Goal: Task Accomplishment & Management: Manage account settings

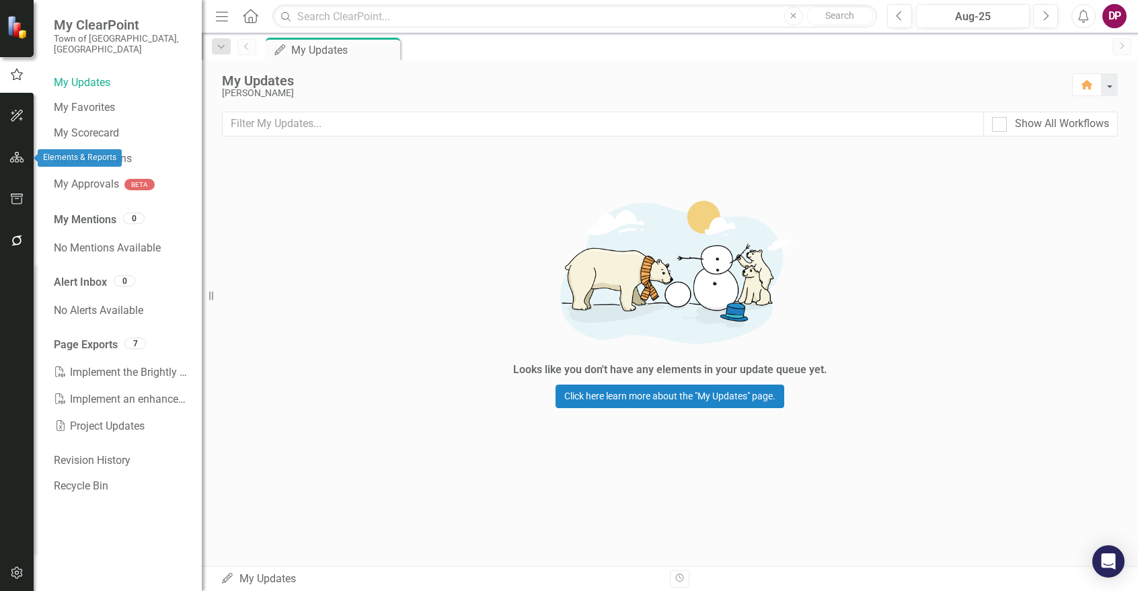
click at [12, 157] on icon "button" at bounding box center [17, 157] width 14 height 11
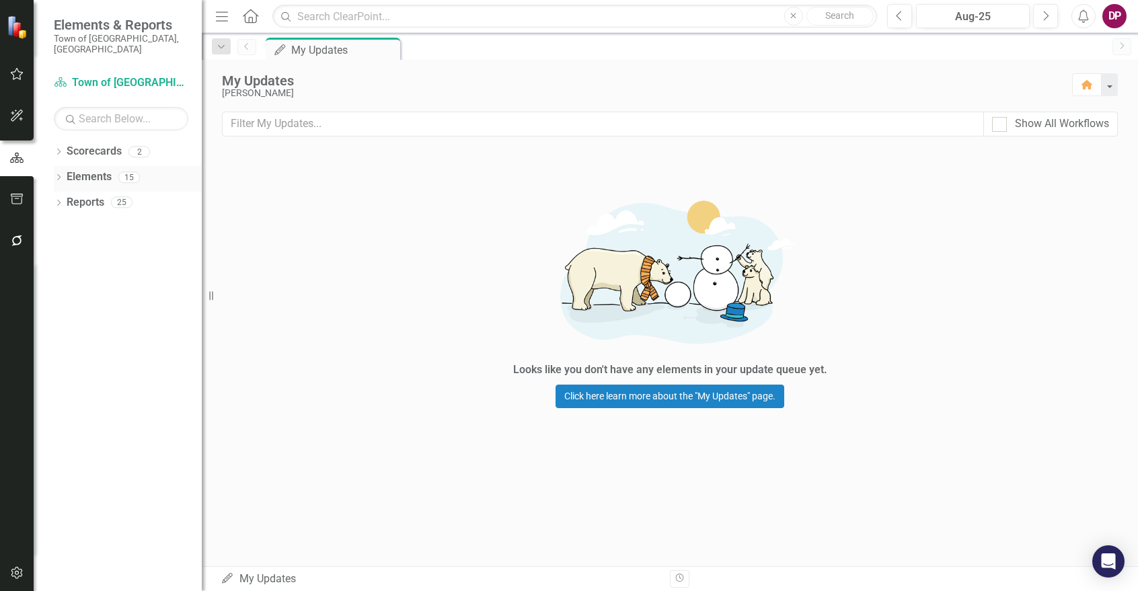
click at [55, 175] on icon "Dropdown" at bounding box center [58, 178] width 9 height 7
click at [63, 226] on icon "Dropdown" at bounding box center [65, 229] width 9 height 7
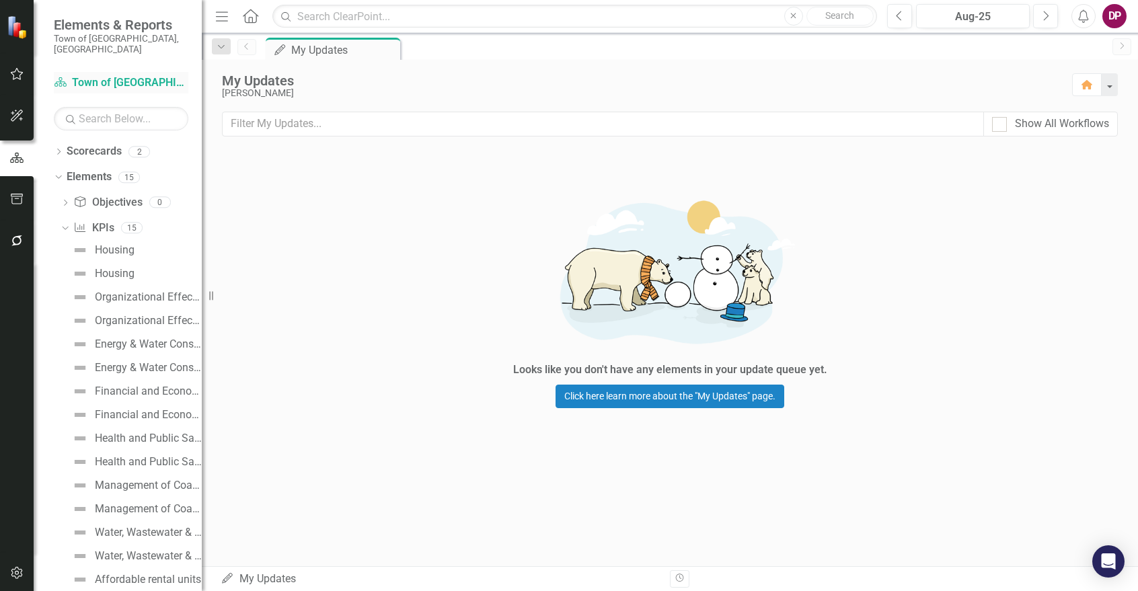
click at [100, 77] on link "Scorecard Town of [GEOGRAPHIC_DATA]" at bounding box center [121, 82] width 134 height 15
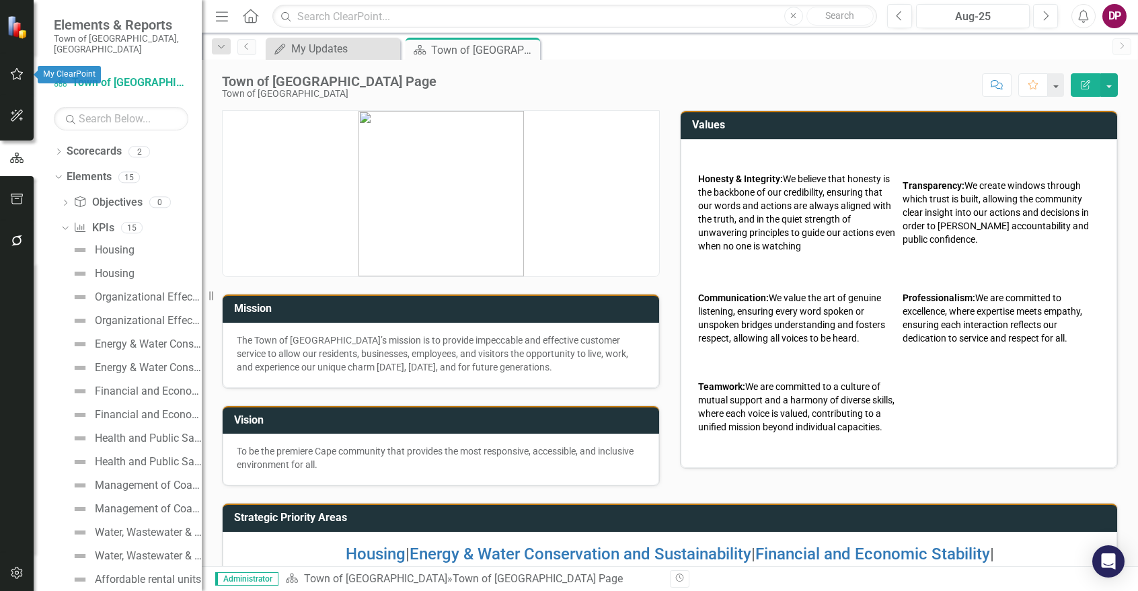
click at [14, 69] on icon "button" at bounding box center [17, 74] width 14 height 11
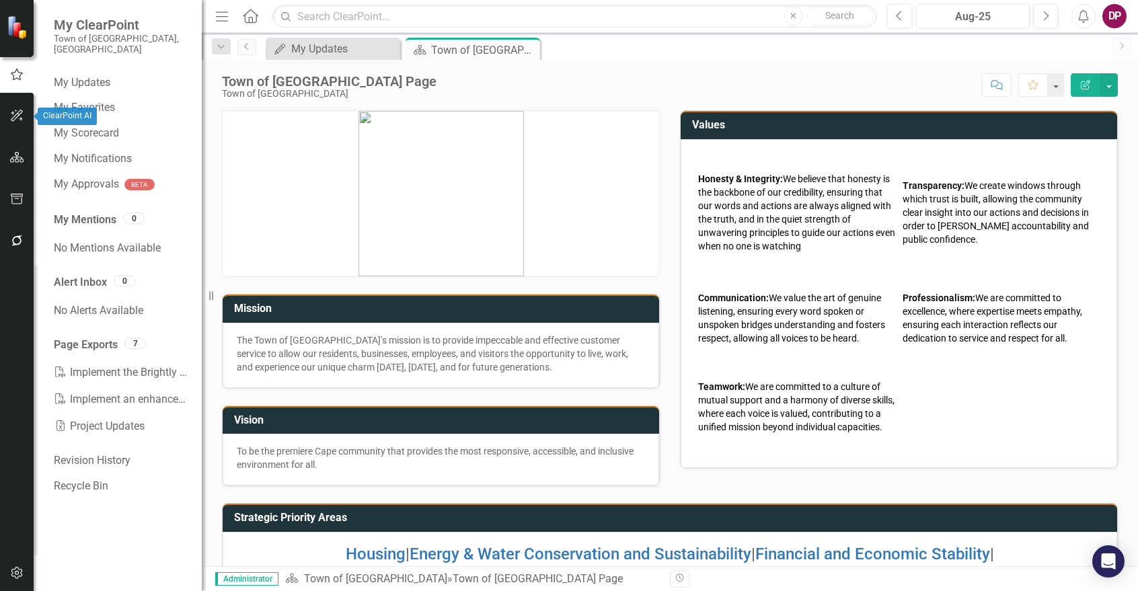
click at [12, 114] on icon "button" at bounding box center [17, 115] width 14 height 11
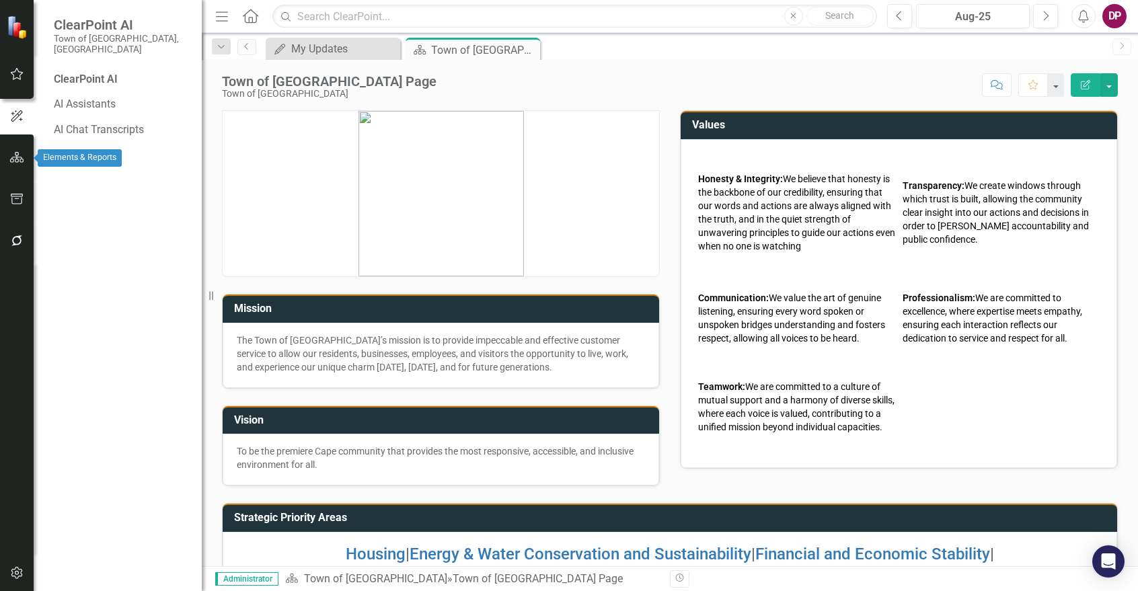
click at [11, 159] on icon "button" at bounding box center [17, 157] width 14 height 11
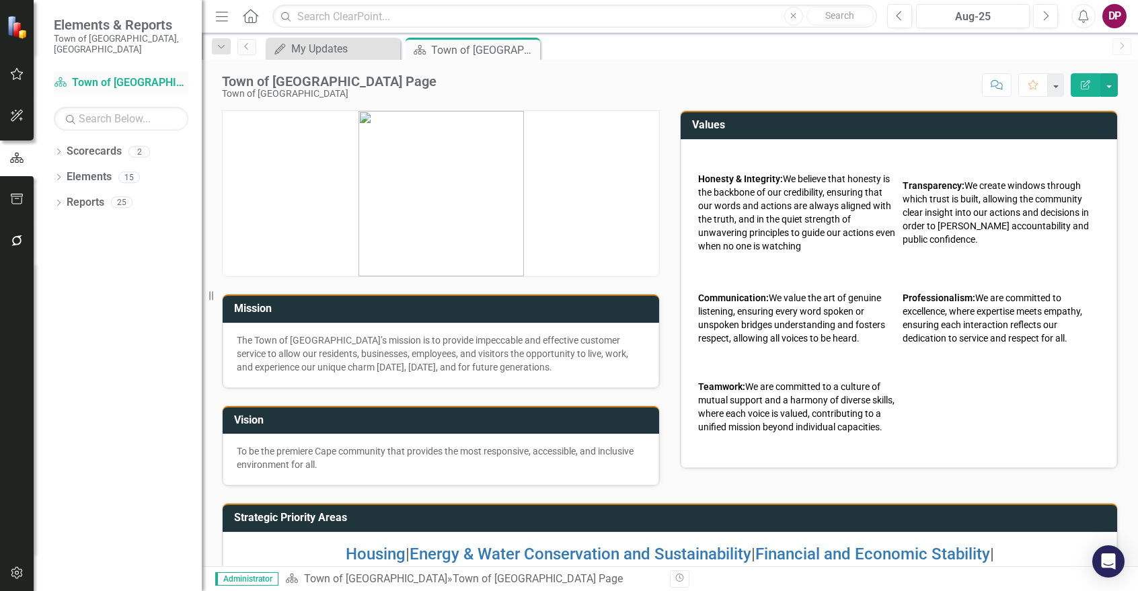
click at [100, 75] on link "Scorecard Town of [GEOGRAPHIC_DATA]" at bounding box center [121, 82] width 134 height 15
click at [55, 149] on icon "Dropdown" at bounding box center [58, 152] width 9 height 7
click at [63, 173] on icon "Dropdown" at bounding box center [66, 177] width 10 height 8
click at [118, 198] on link "Public Works" at bounding box center [144, 202] width 114 height 15
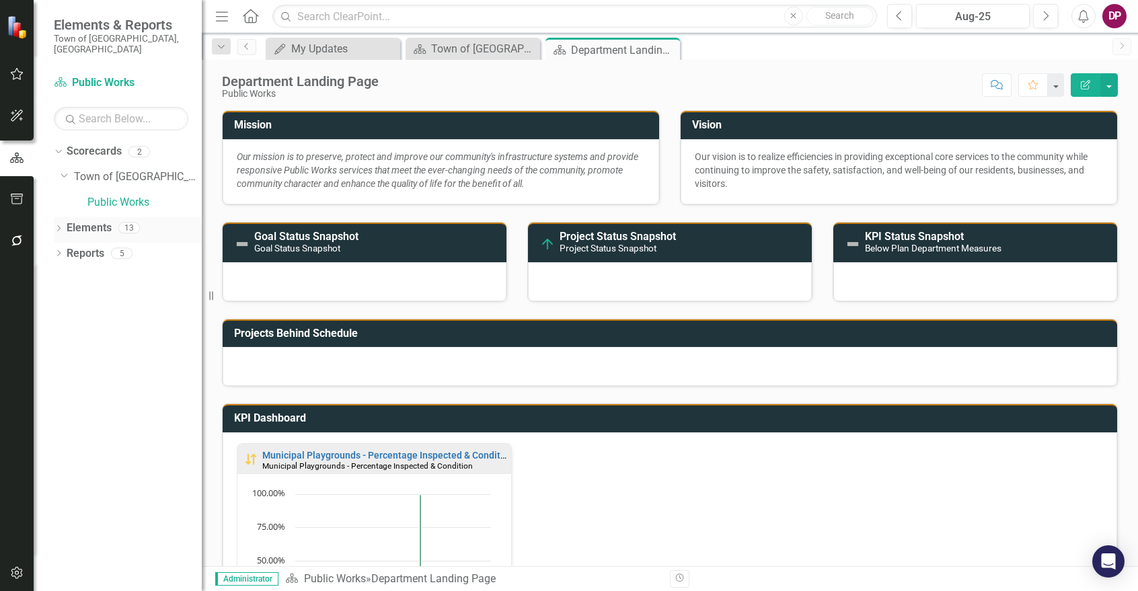
click at [57, 226] on icon "Dropdown" at bounding box center [58, 229] width 9 height 7
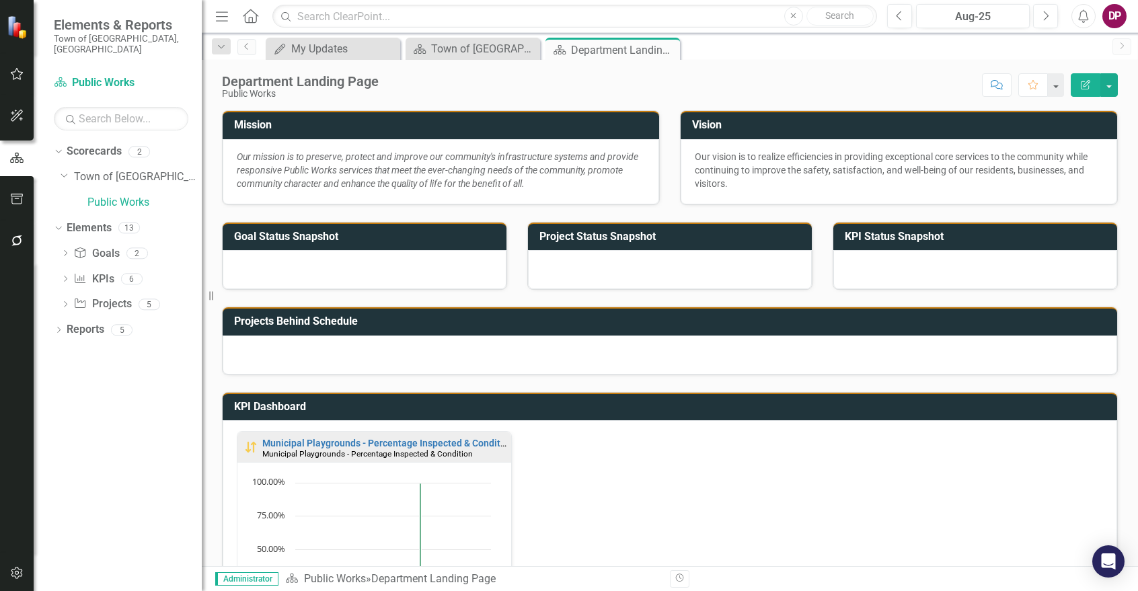
click at [59, 268] on div "Dropdown Goal Goals 2 Improve operational effectiveness by reducing the time to…" at bounding box center [128, 281] width 148 height 77
click at [68, 276] on icon "Dropdown" at bounding box center [65, 279] width 9 height 7
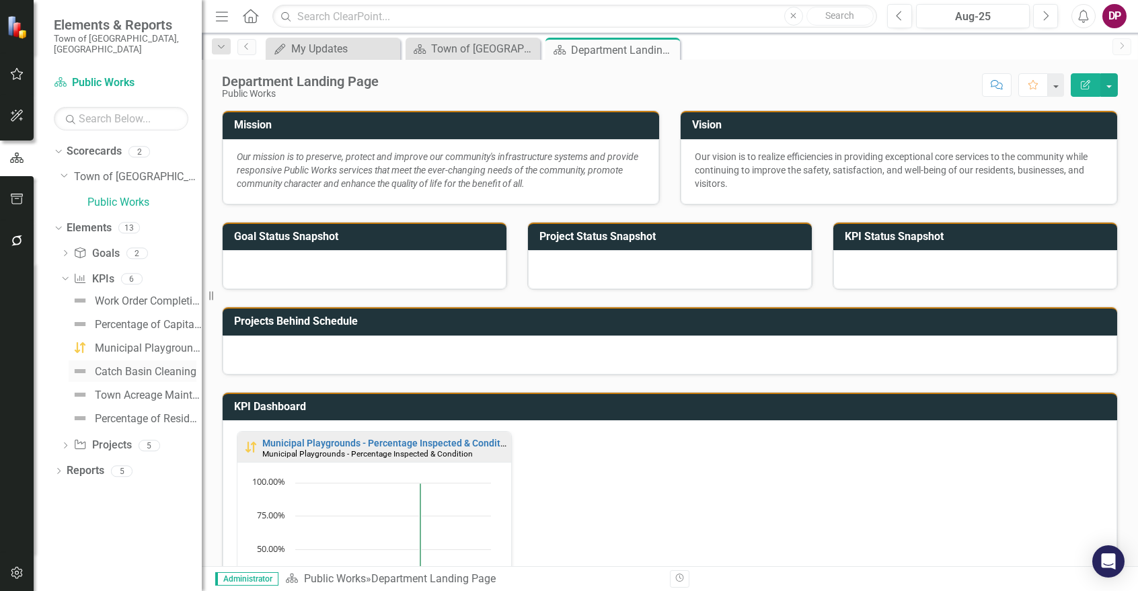
click at [139, 366] on div "Catch Basin Cleaning" at bounding box center [146, 372] width 102 height 12
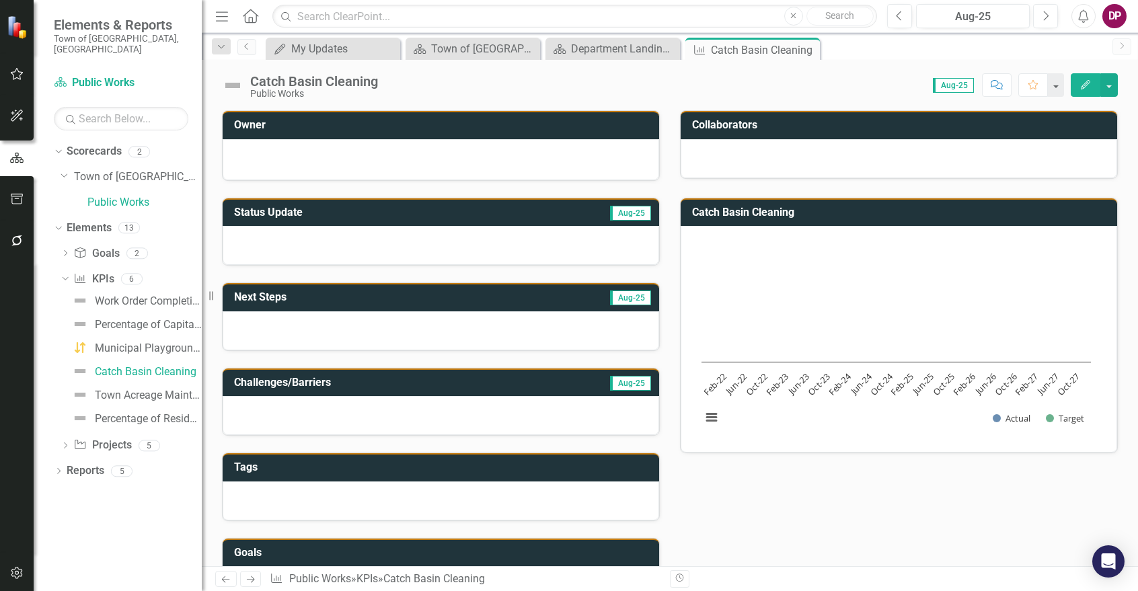
click at [1086, 86] on icon "Edit" at bounding box center [1085, 84] width 12 height 9
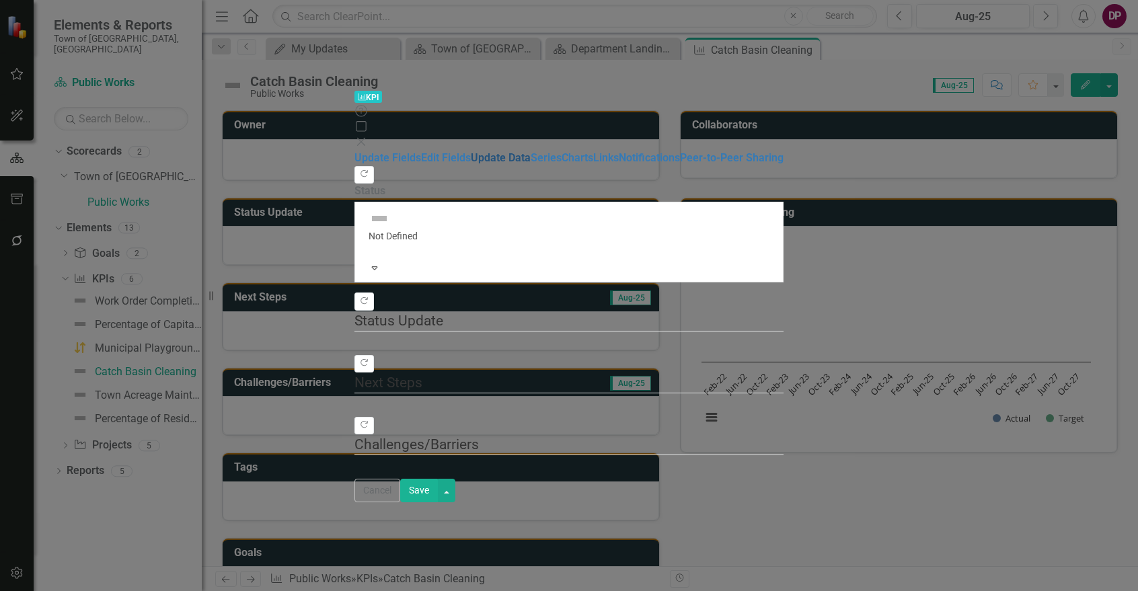
click at [471, 151] on link "Update Data" at bounding box center [501, 157] width 60 height 13
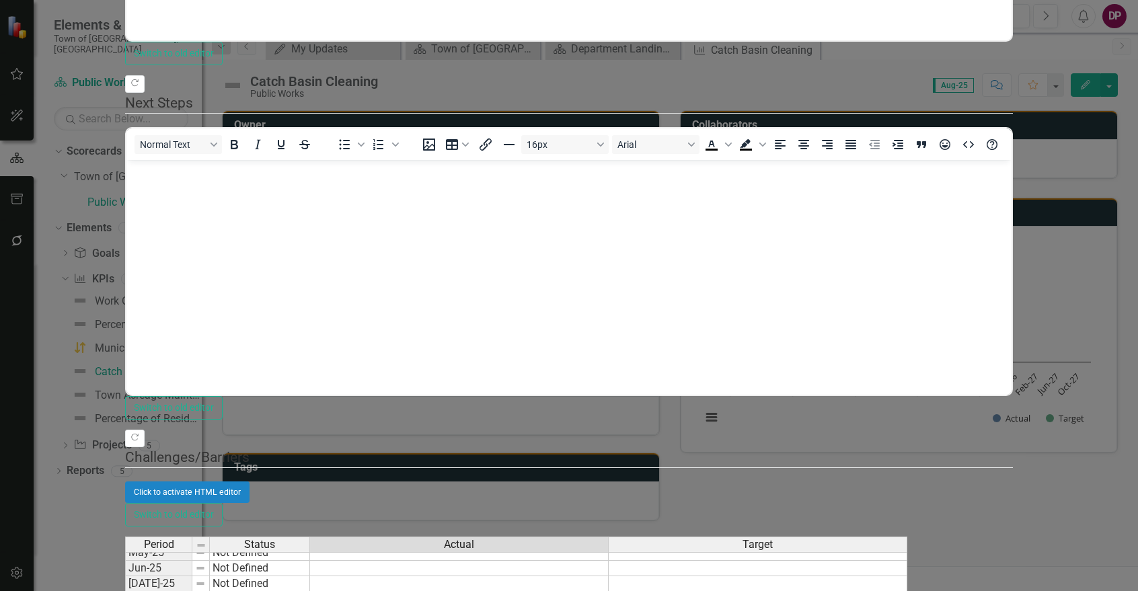
type textarea "30"
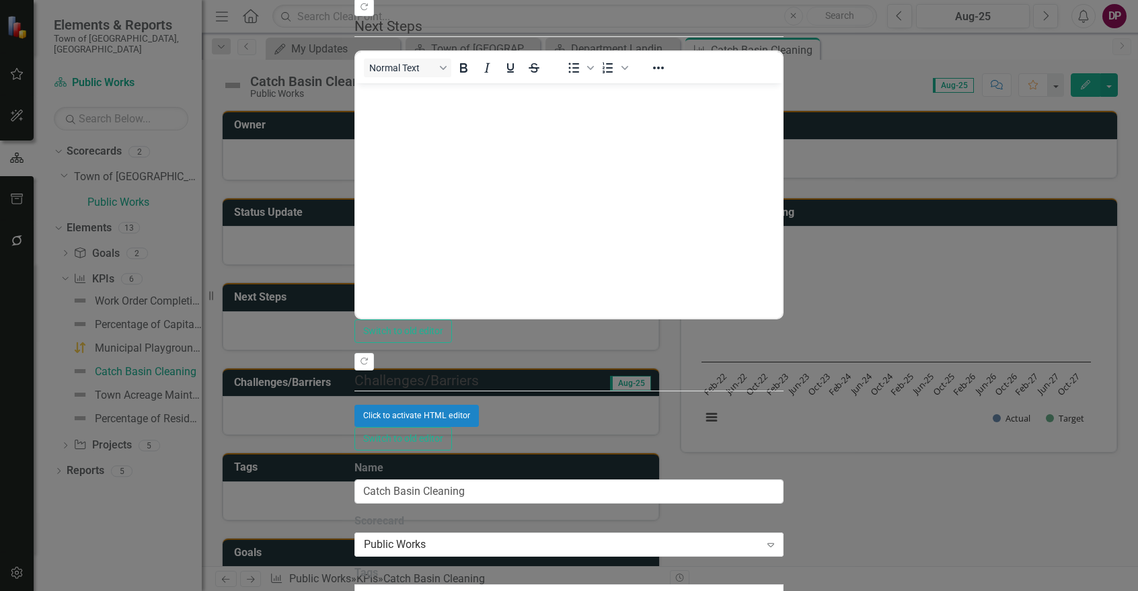
scroll to position [83, 0]
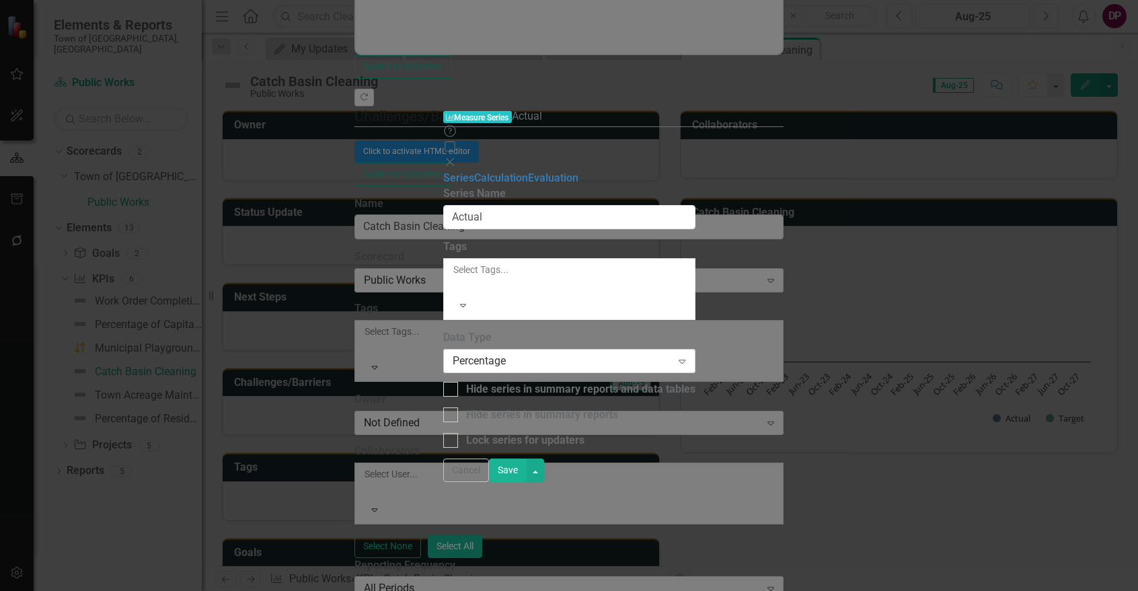
click at [465, 354] on div "Percentage" at bounding box center [561, 361] width 219 height 15
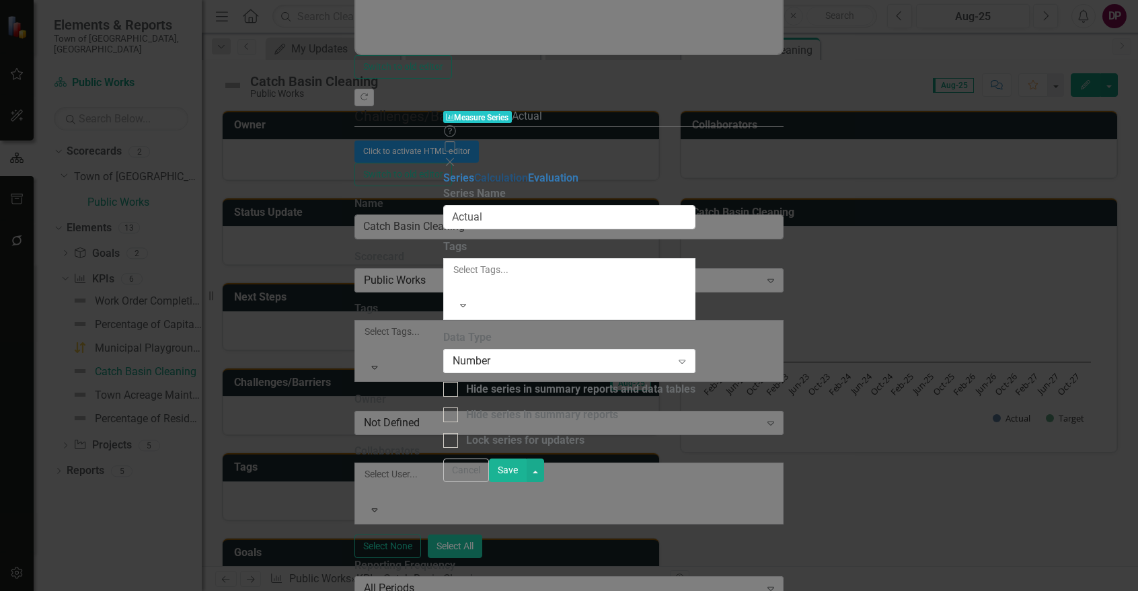
click at [474, 171] on link "Calculation" at bounding box center [501, 177] width 54 height 13
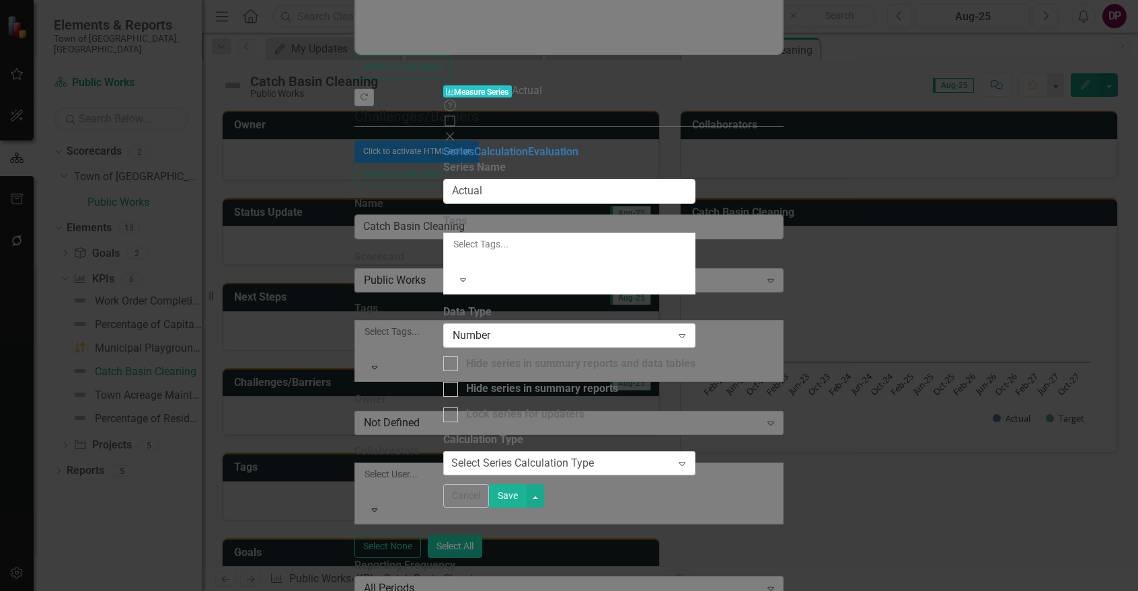
click at [519, 451] on div "Select Series Calculation Type Expand" at bounding box center [569, 463] width 252 height 24
click at [526, 508] on button "Save" at bounding box center [508, 496] width 38 height 24
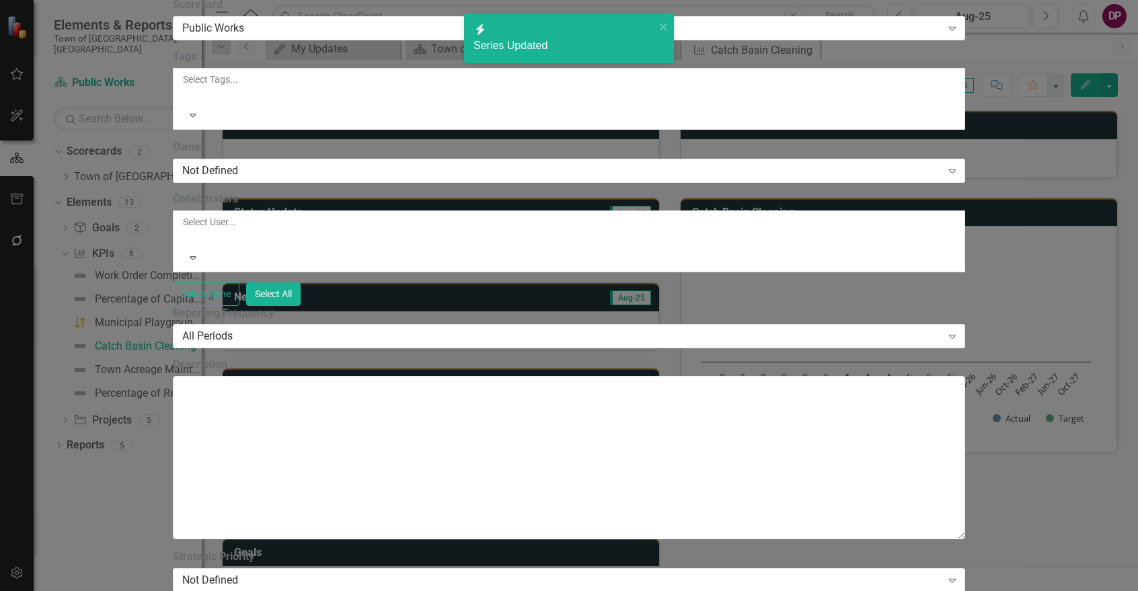
scroll to position [471, 0]
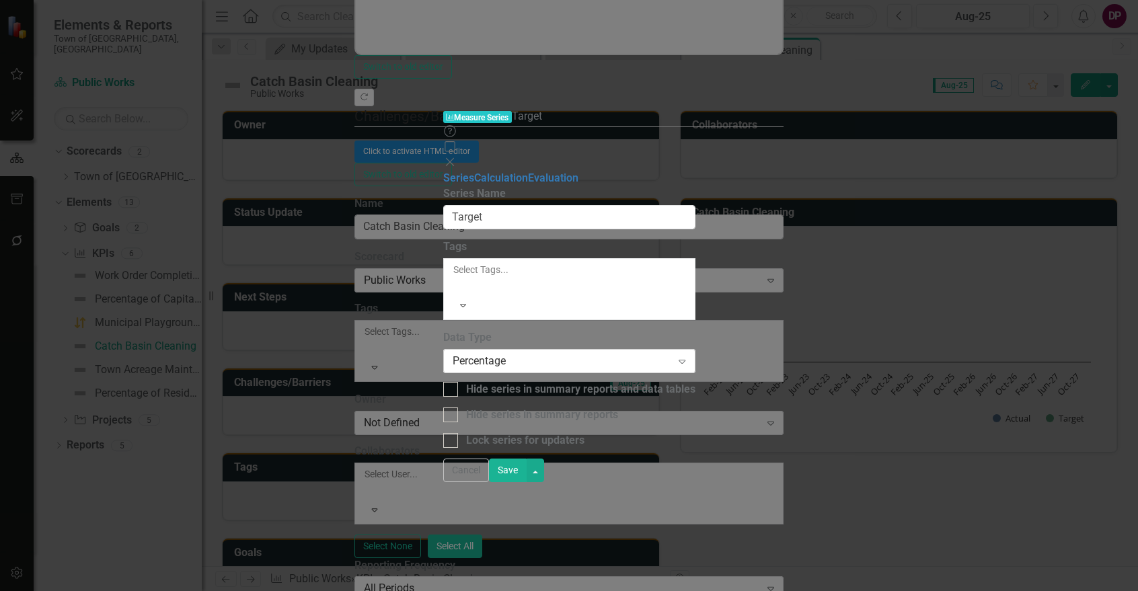
click at [463, 354] on div "Percentage" at bounding box center [561, 361] width 219 height 15
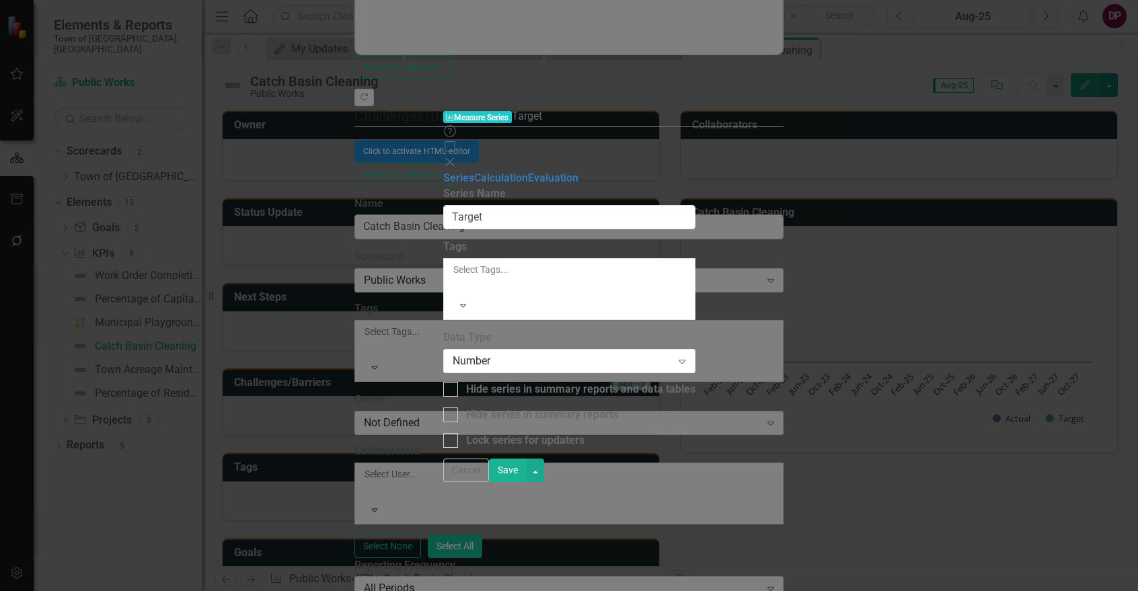
click at [526, 482] on button "Save" at bounding box center [508, 471] width 38 height 24
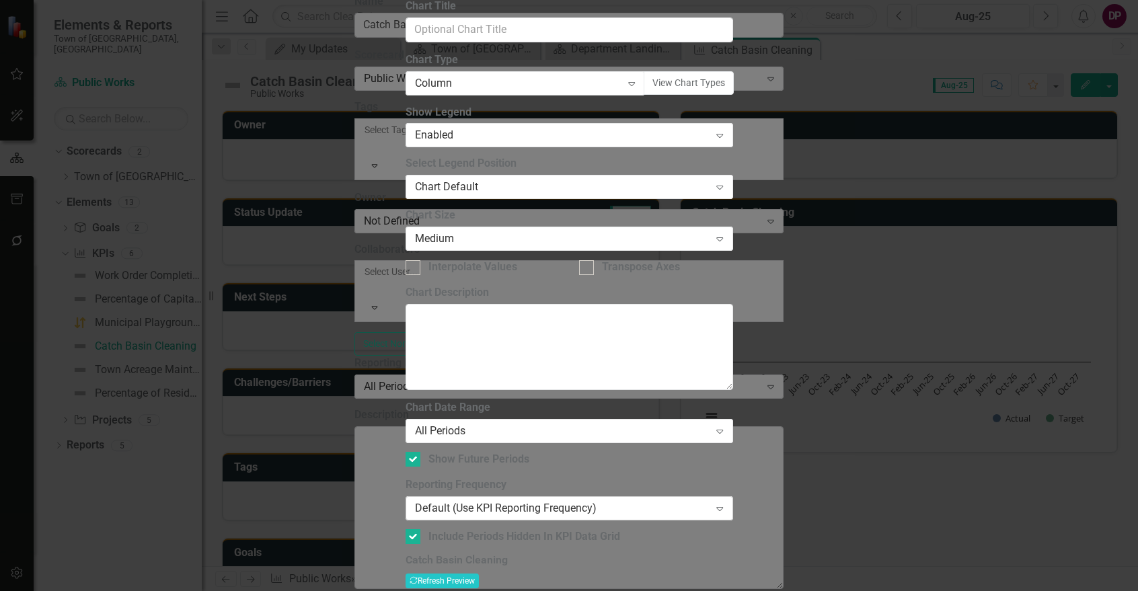
click at [441, 500] on div "Default (Use KPI Reporting Frequency)" at bounding box center [562, 507] width 294 height 15
click at [474, 400] on div "Chart Date Range All Periods Expand" at bounding box center [568, 421] width 327 height 42
click at [475, 423] on div "All Periods" at bounding box center [562, 430] width 294 height 15
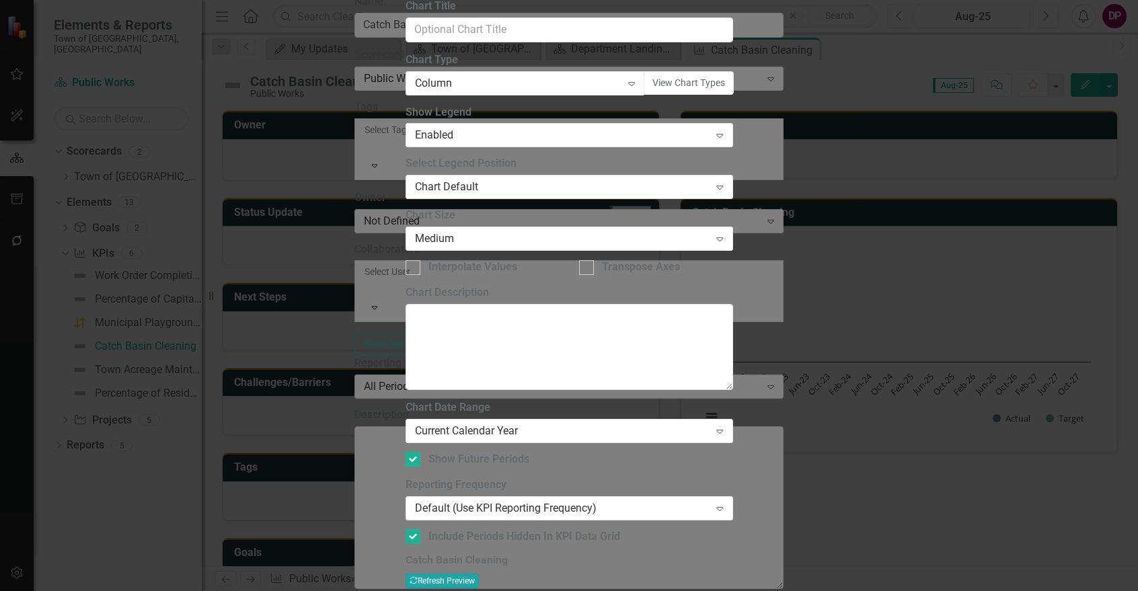
click at [479, 573] on button "Recalculate Refresh Preview" at bounding box center [441, 580] width 73 height 15
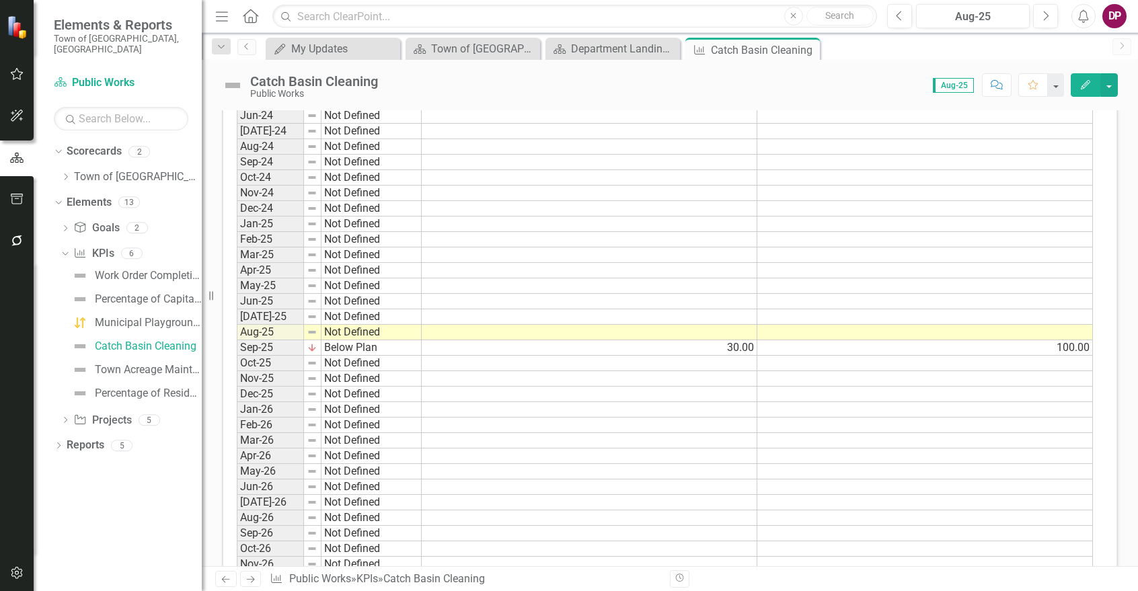
scroll to position [1210, 0]
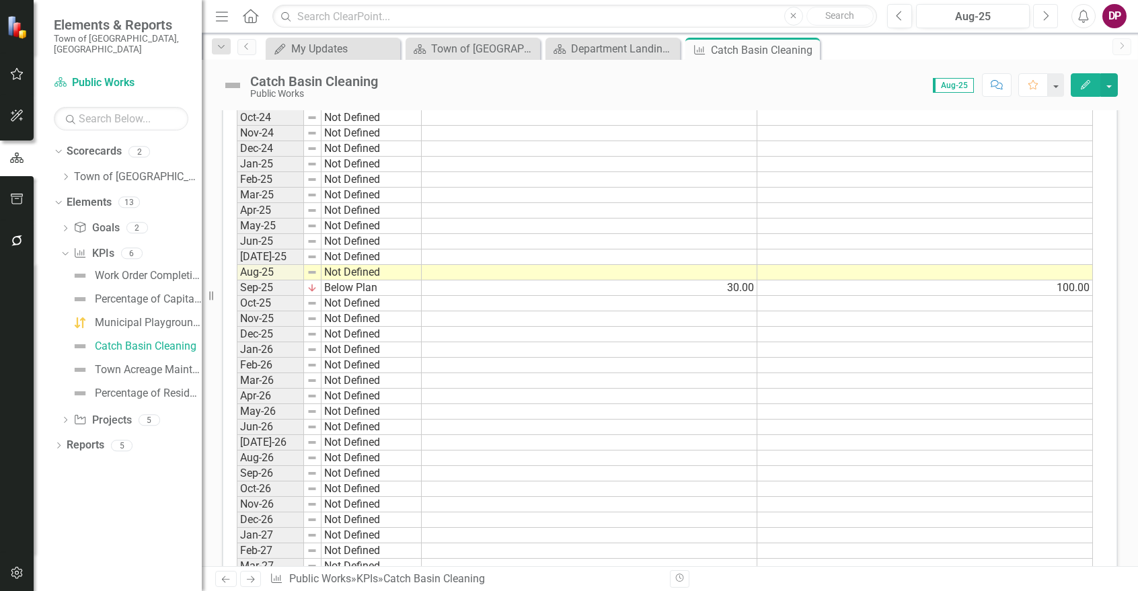
click at [1042, 22] on button "Next" at bounding box center [1045, 16] width 25 height 24
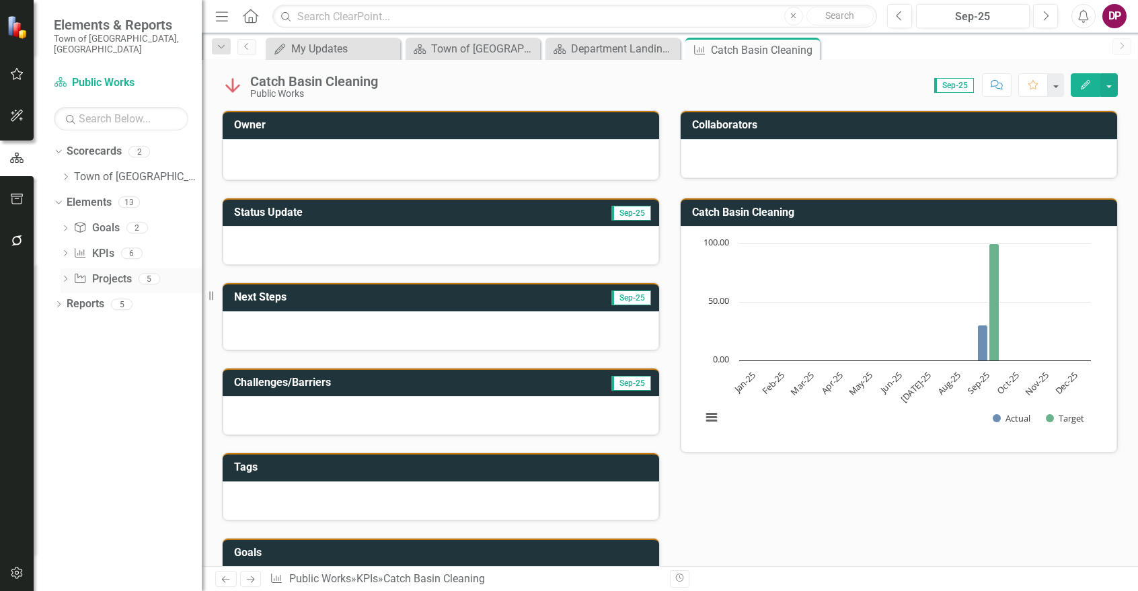
click at [102, 272] on link "Project Projects" at bounding box center [102, 279] width 58 height 15
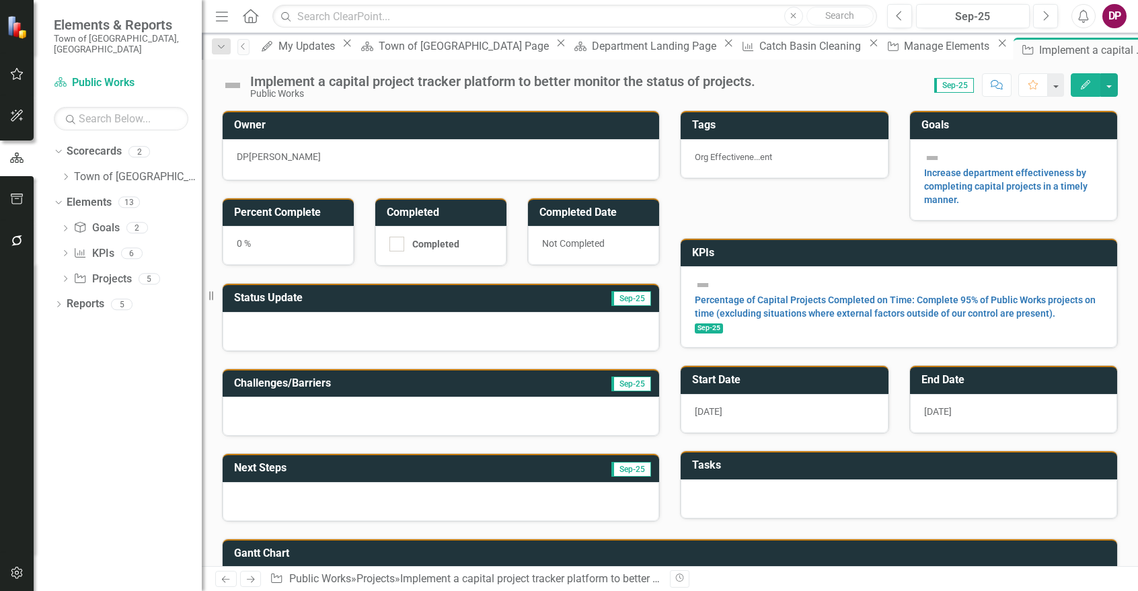
click at [1087, 85] on icon "Edit" at bounding box center [1085, 84] width 12 height 9
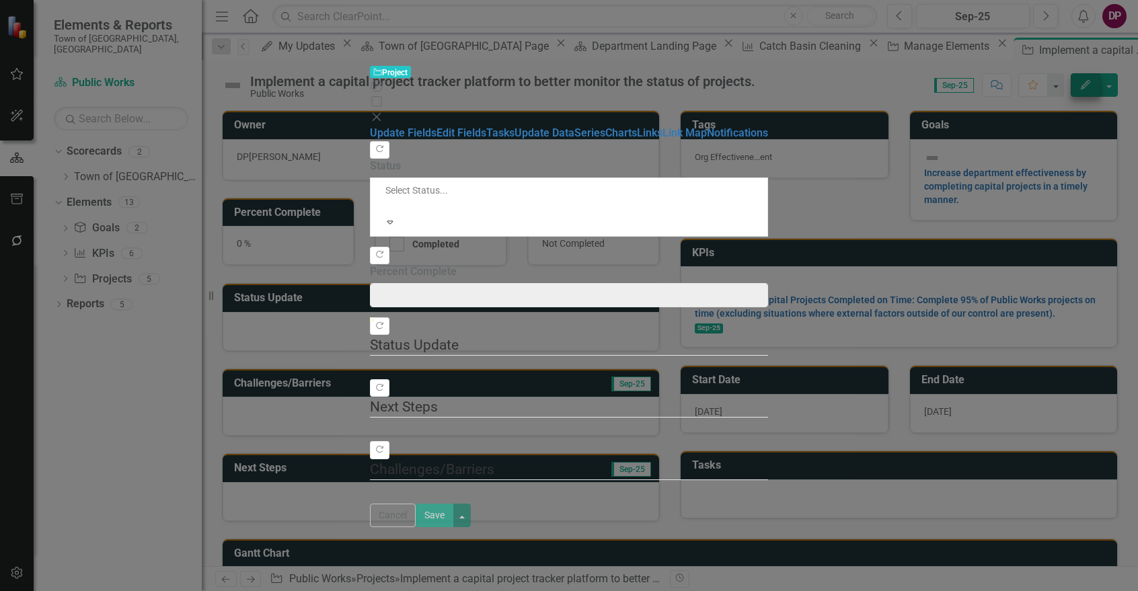
type input "0"
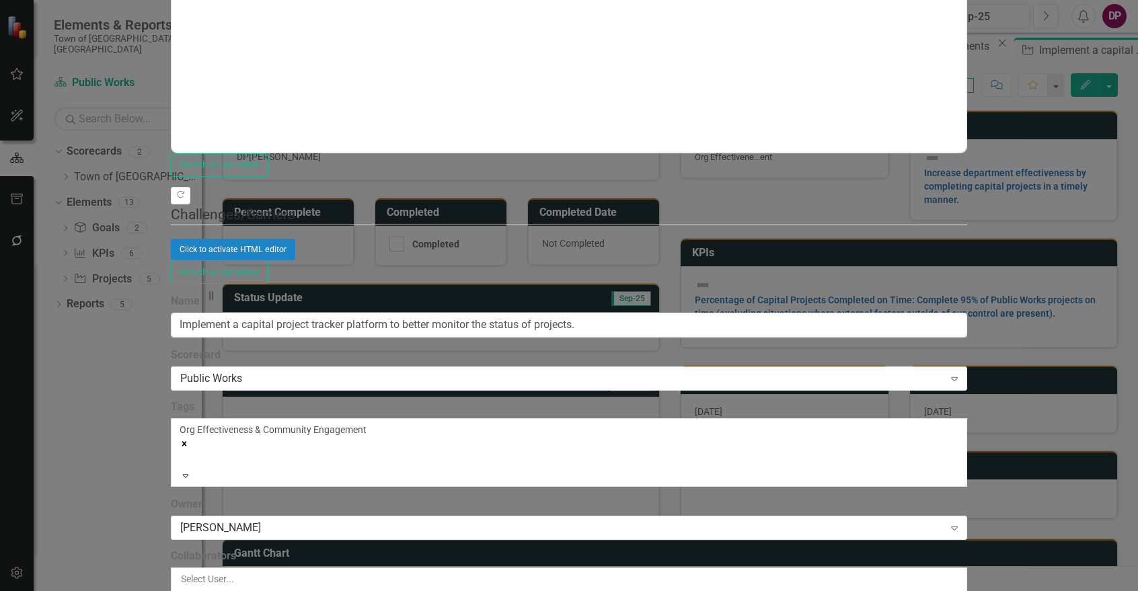
scroll to position [605, 0]
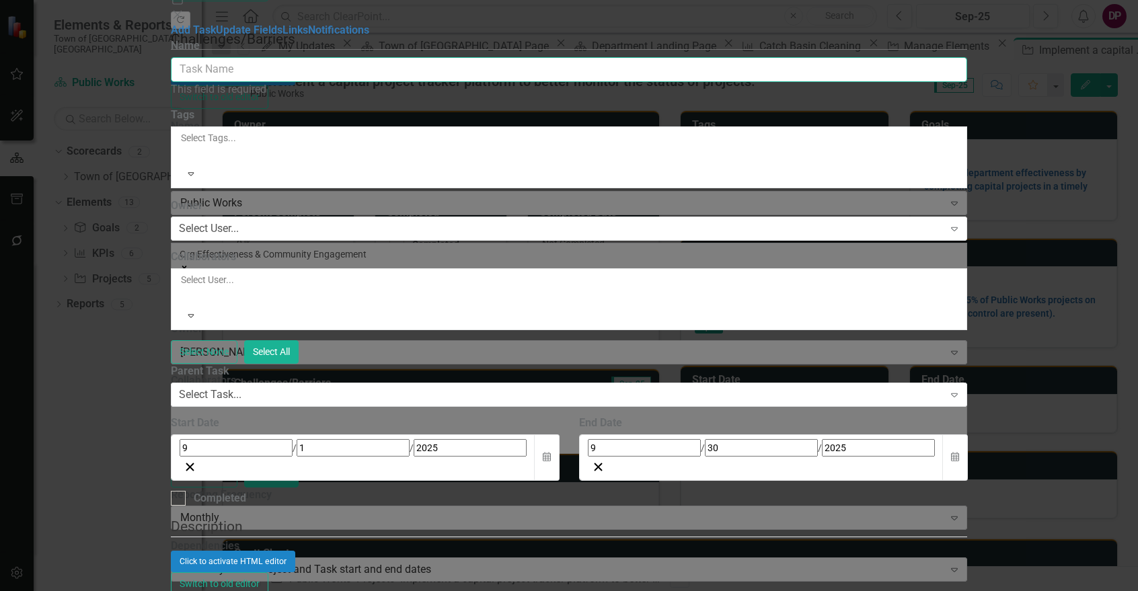
click at [516, 74] on input "Name" at bounding box center [569, 69] width 797 height 25
paste input " Town Facility Condition Assessment Study"
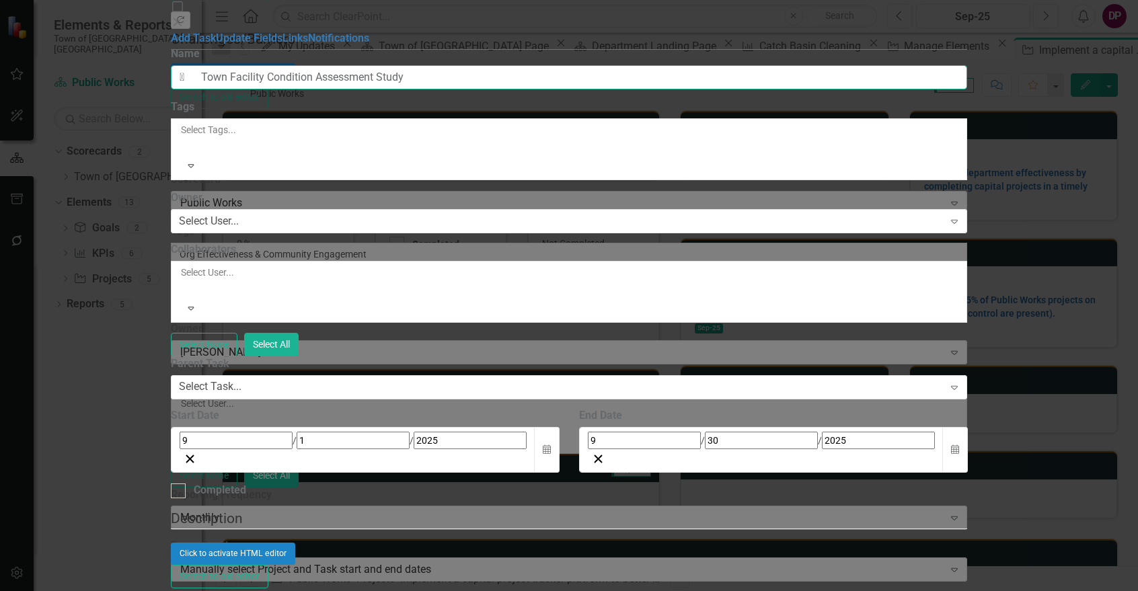
drag, startPoint x: 456, startPoint y: 75, endPoint x: 173, endPoint y: 87, distance: 284.0
click at [173, 87] on div "Tasks Task Add Task Help Maximize Close Add Task Update Fields Links Notificati…" at bounding box center [569, 295] width 797 height 652
type input "Town Facility Condition Assessment Study"
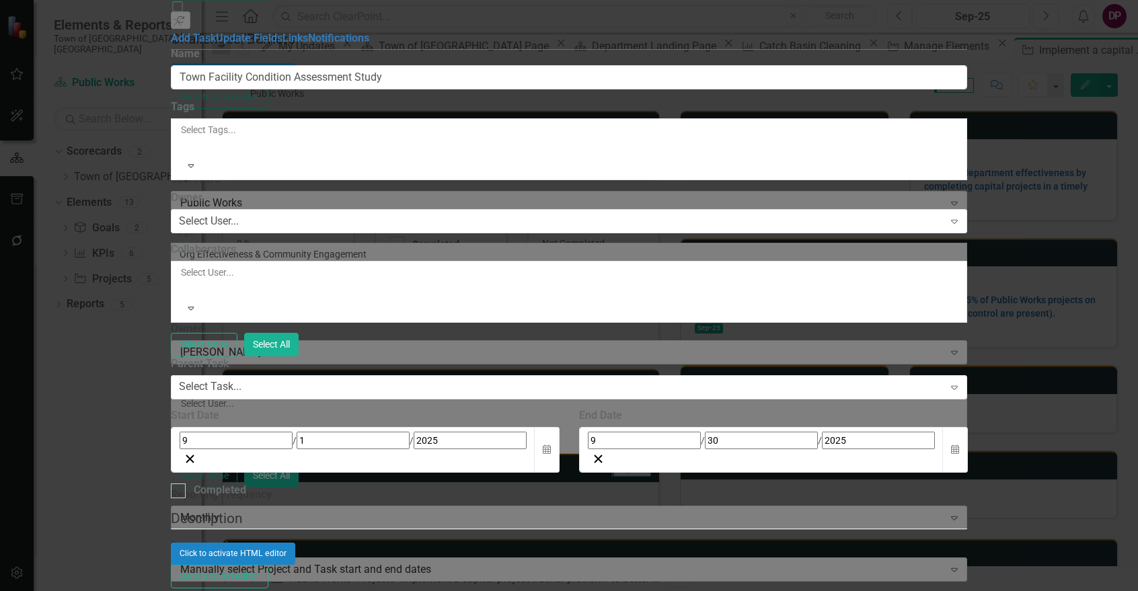
click at [575, 543] on div "Click to activate HTML editor" at bounding box center [569, 554] width 797 height 22
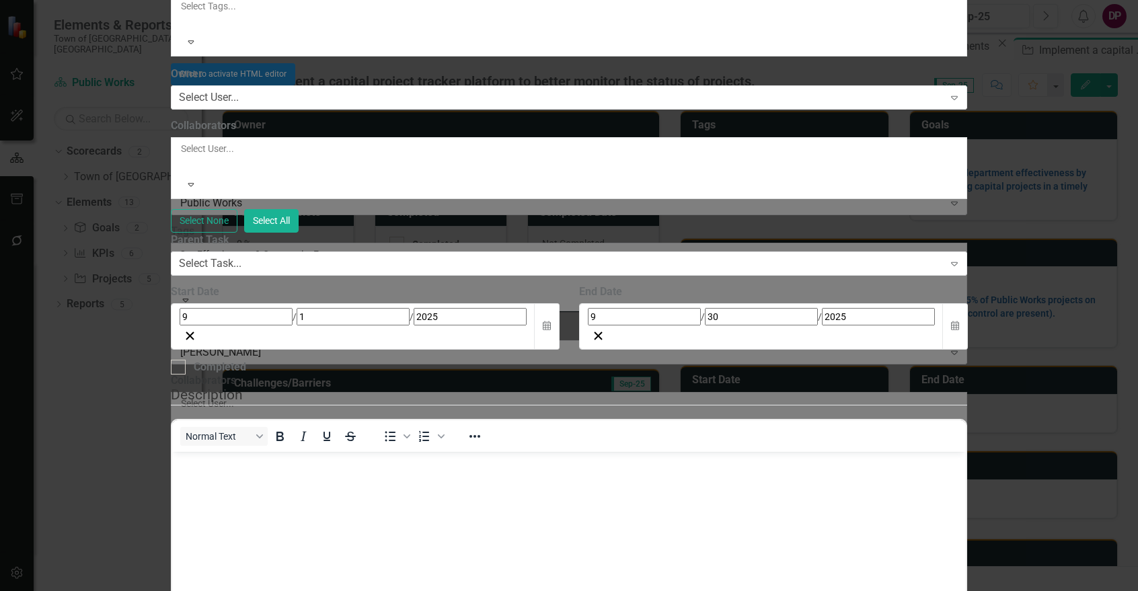
scroll to position [0, 0]
click at [268, 529] on body "Rich Text Area. Press ALT-0 for help." at bounding box center [568, 553] width 794 height 202
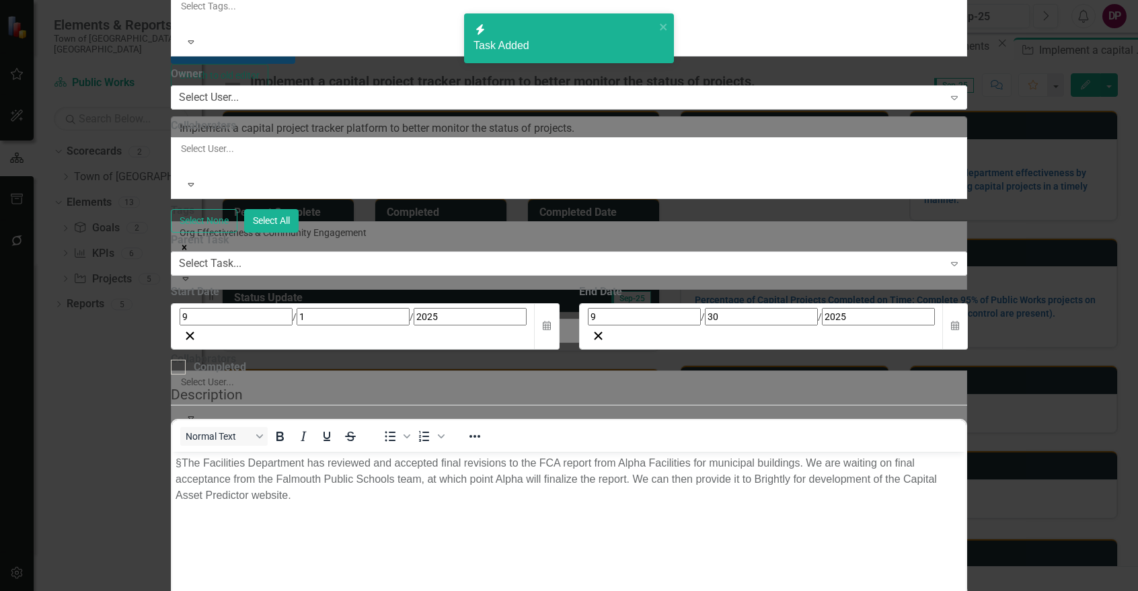
checkbox input "false"
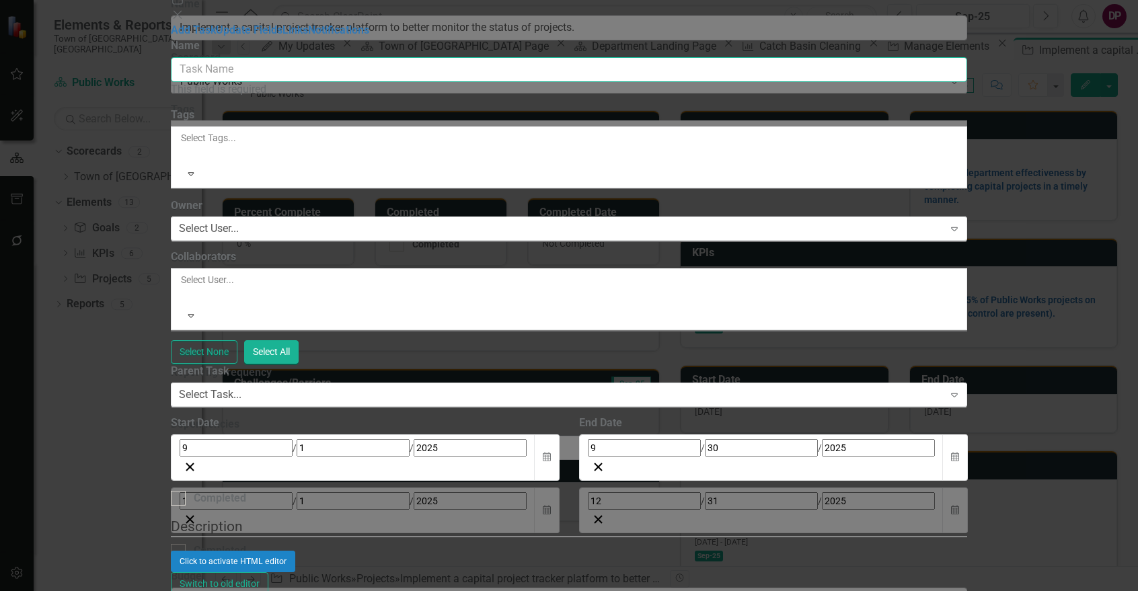
click at [608, 76] on input "Name" at bounding box center [569, 69] width 797 height 25
paste input " Brightly Work order and PM program"
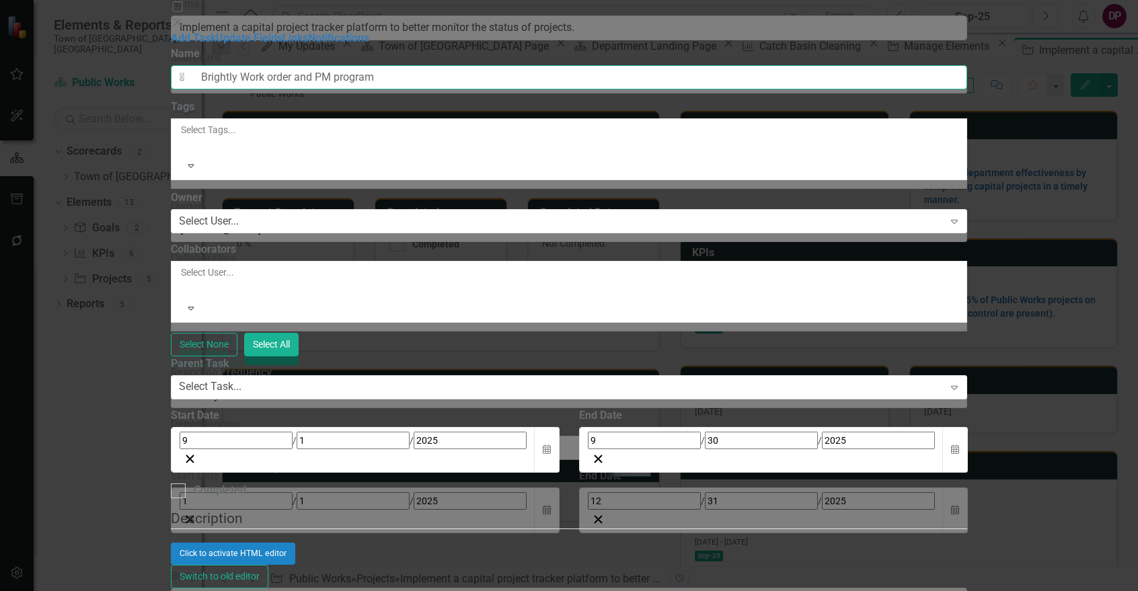
drag, startPoint x: 452, startPoint y: 75, endPoint x: -165, endPoint y: 122, distance: 618.9
click at [0, 122] on html "Elements & Reports Town of [GEOGRAPHIC_DATA], [GEOGRAPHIC_DATA] Scorecard Publi…" at bounding box center [569, 295] width 1138 height 591
type input "Brightly Work order and PM program"
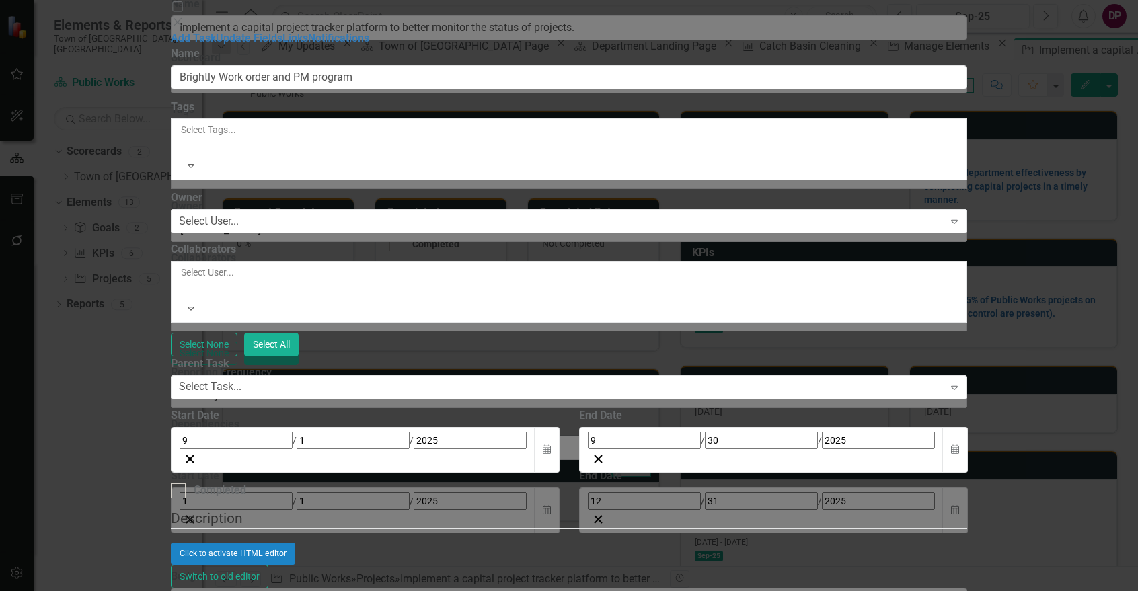
click at [508, 543] on div "Click to activate HTML editor" at bounding box center [569, 554] width 797 height 22
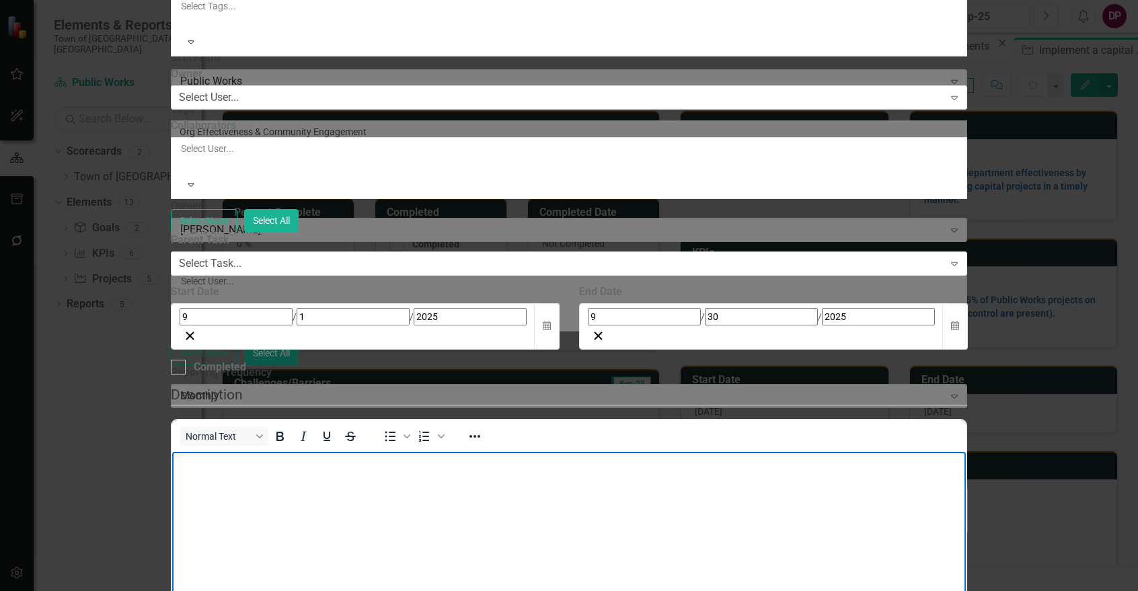
click at [244, 472] on body "Rich Text Area. Press ALT-0 for help." at bounding box center [568, 553] width 794 height 202
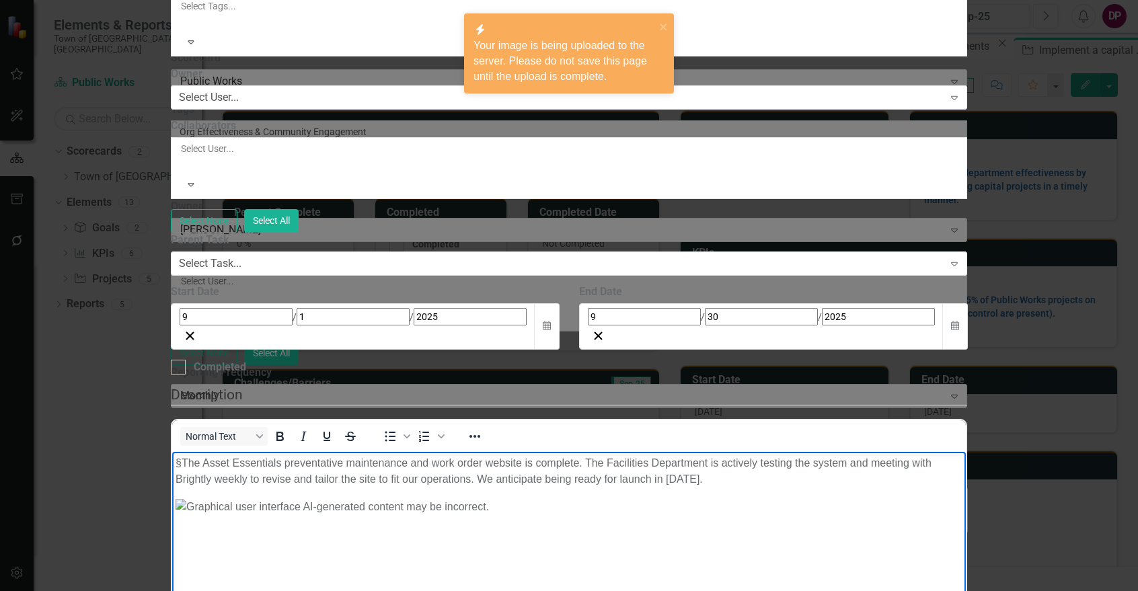
scroll to position [15, 0]
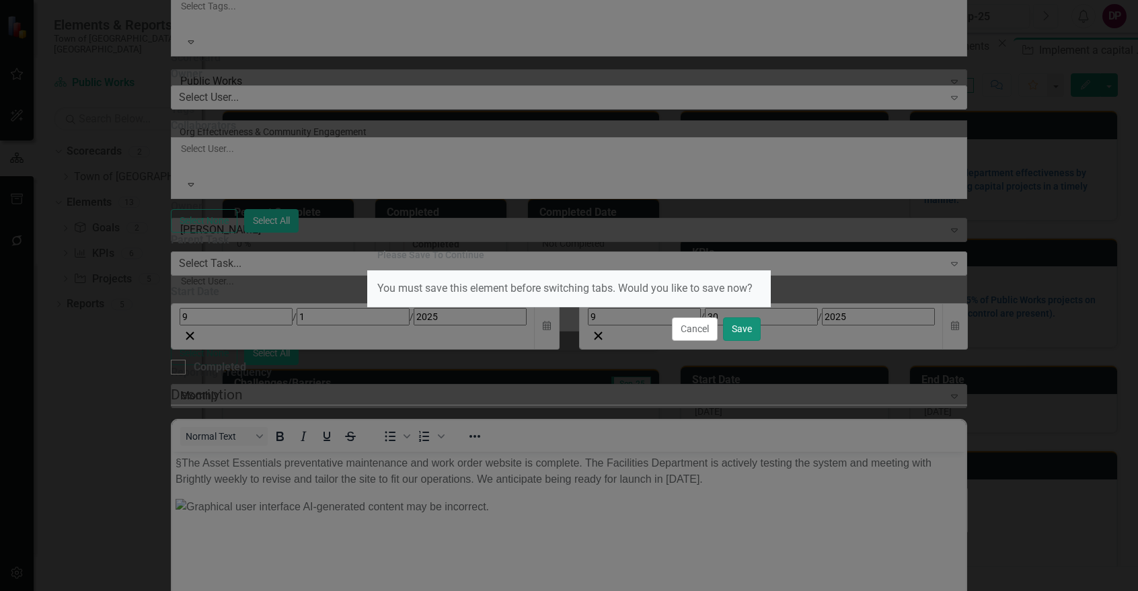
click at [734, 335] on button "Save" at bounding box center [742, 329] width 38 height 24
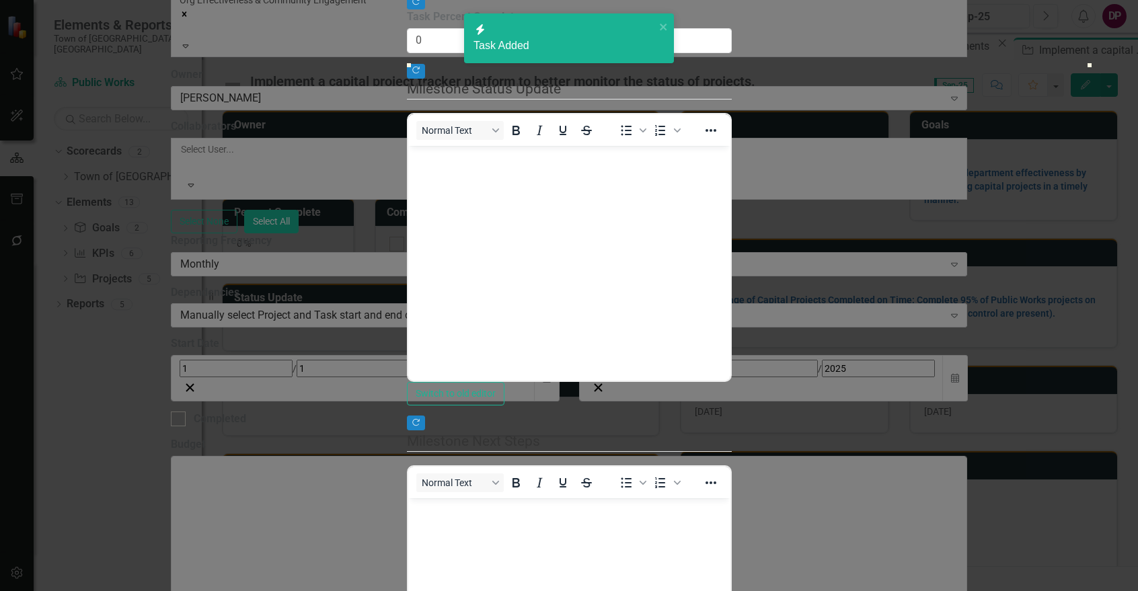
scroll to position [0, 0]
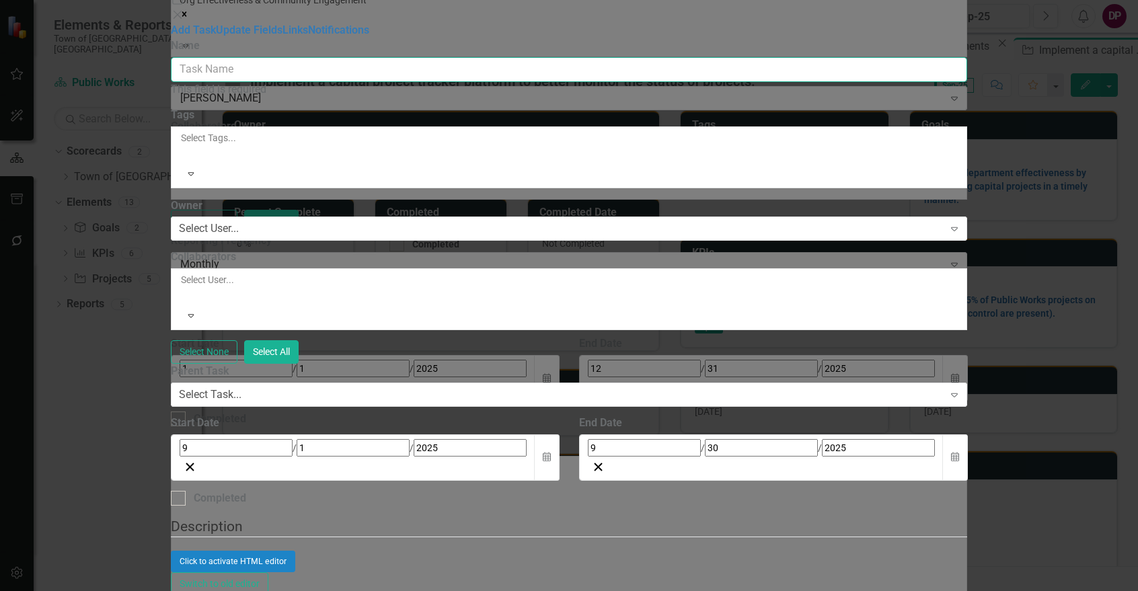
click at [483, 76] on input "Name" at bounding box center [569, 69] width 797 height 25
paste input " Main Library Window Replacement Project"
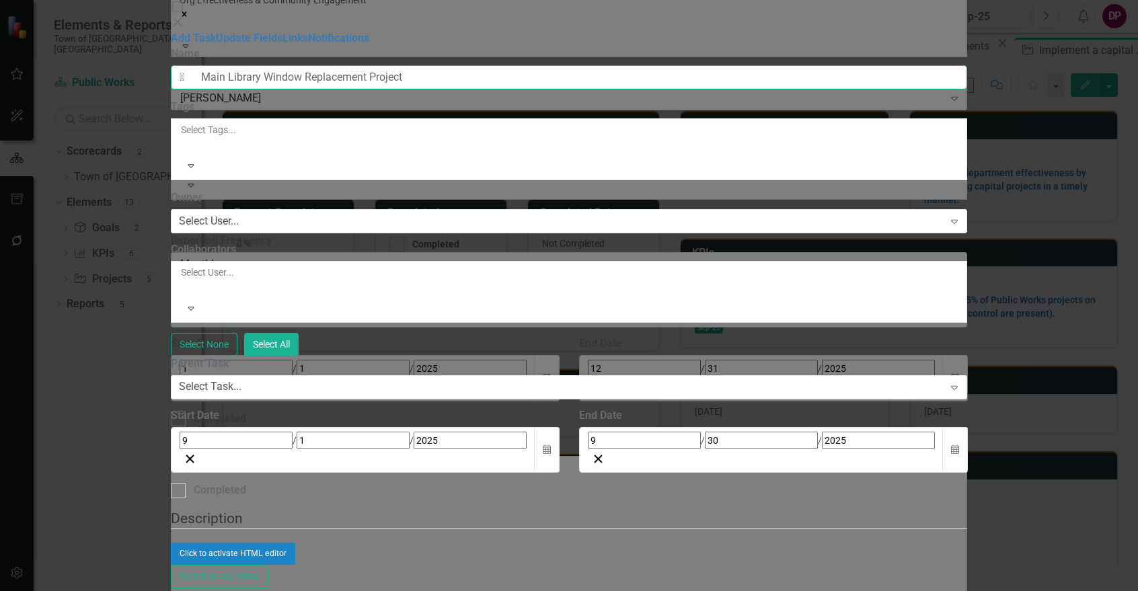
drag, startPoint x: 455, startPoint y: 79, endPoint x: -5, endPoint y: 41, distance: 461.4
click at [0, 41] on html "Elements & Reports Town of [GEOGRAPHIC_DATA], [GEOGRAPHIC_DATA] Scorecard Publi…" at bounding box center [569, 295] width 1138 height 591
type input "Main Library Window Replacement Project"
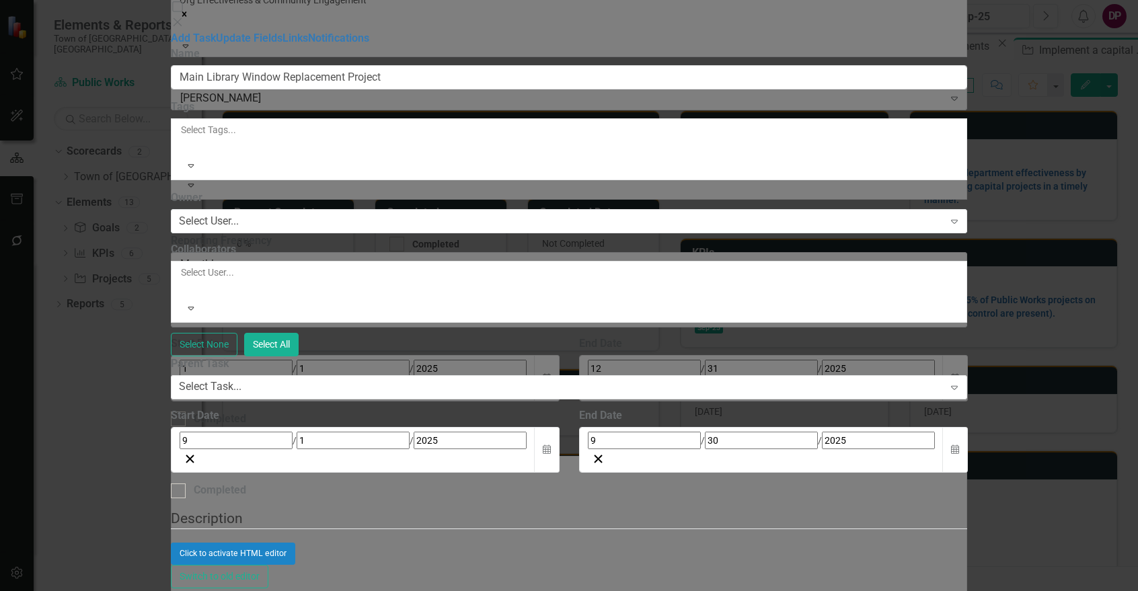
click at [568, 543] on div "Click to activate HTML editor" at bounding box center [569, 554] width 797 height 22
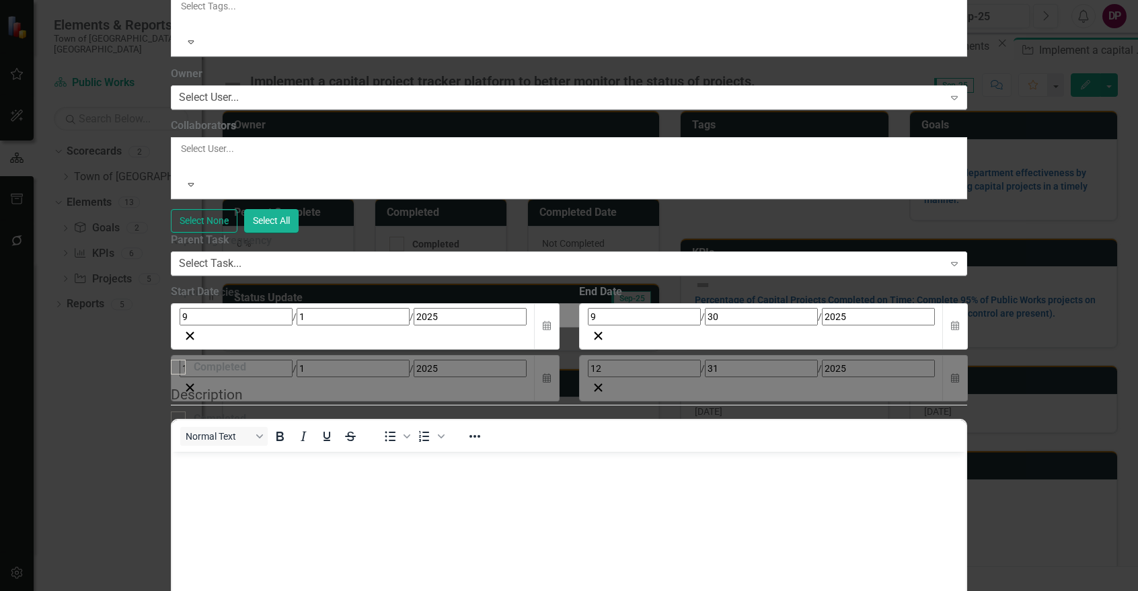
click at [303, 463] on p "Rich Text Area. Press ALT-0 for help." at bounding box center [568, 463] width 787 height 16
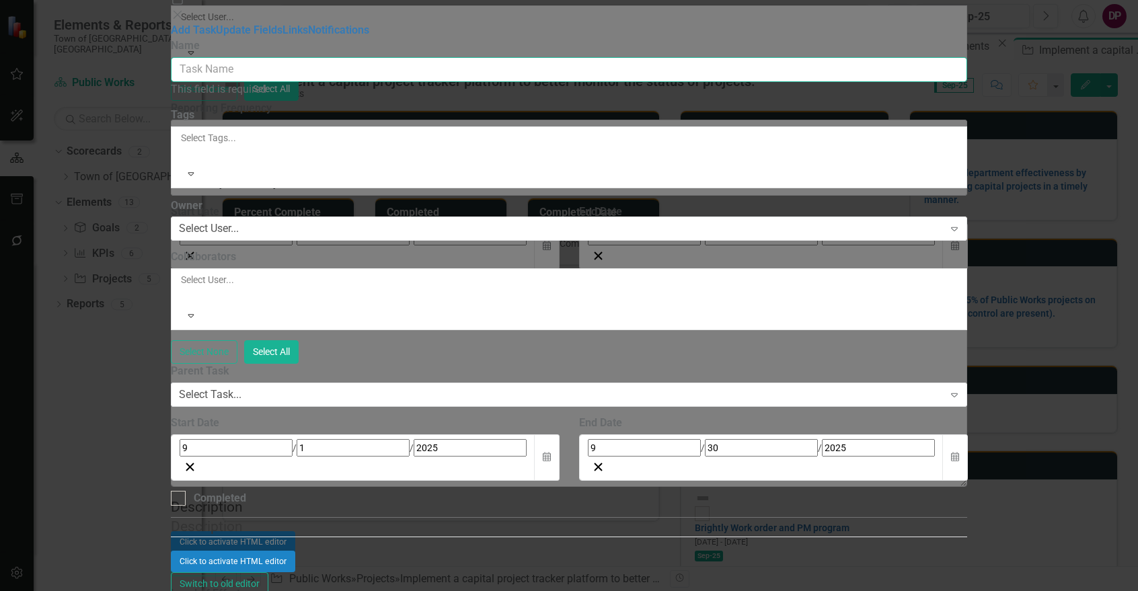
click at [547, 77] on input "Name" at bounding box center [569, 69] width 797 height 25
paste input " HVAC Controls Upgrades"
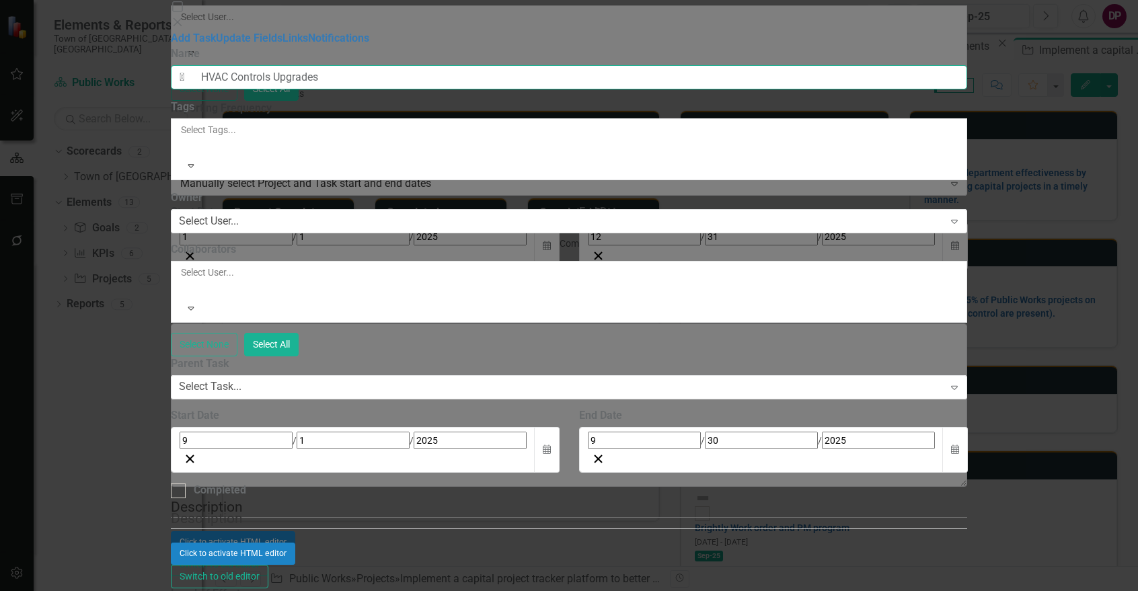
drag, startPoint x: 456, startPoint y: 69, endPoint x: 141, endPoint y: 85, distance: 315.7
click at [171, 85] on div "Tasks Task Add Task Help Maximize Close Add Task Update Fields Links Notificati…" at bounding box center [569, 295] width 797 height 652
type input "HVAC Controls Upgrades"
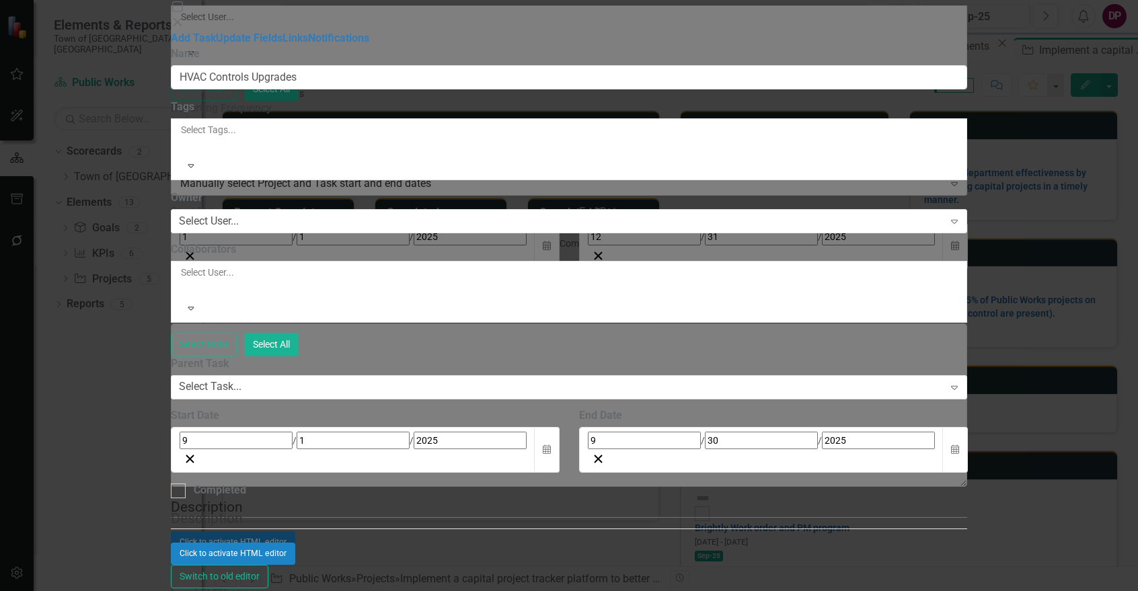
click at [571, 543] on div "Click to activate HTML editor" at bounding box center [569, 554] width 797 height 22
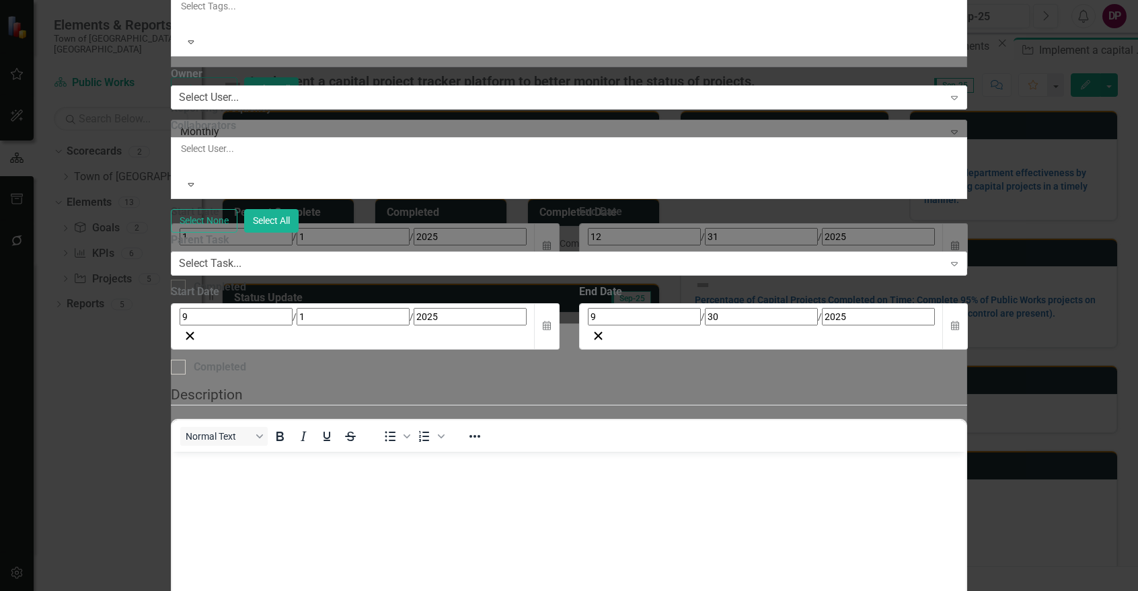
click at [307, 497] on body "Rich Text Area. Press ALT-0 for help." at bounding box center [568, 553] width 794 height 202
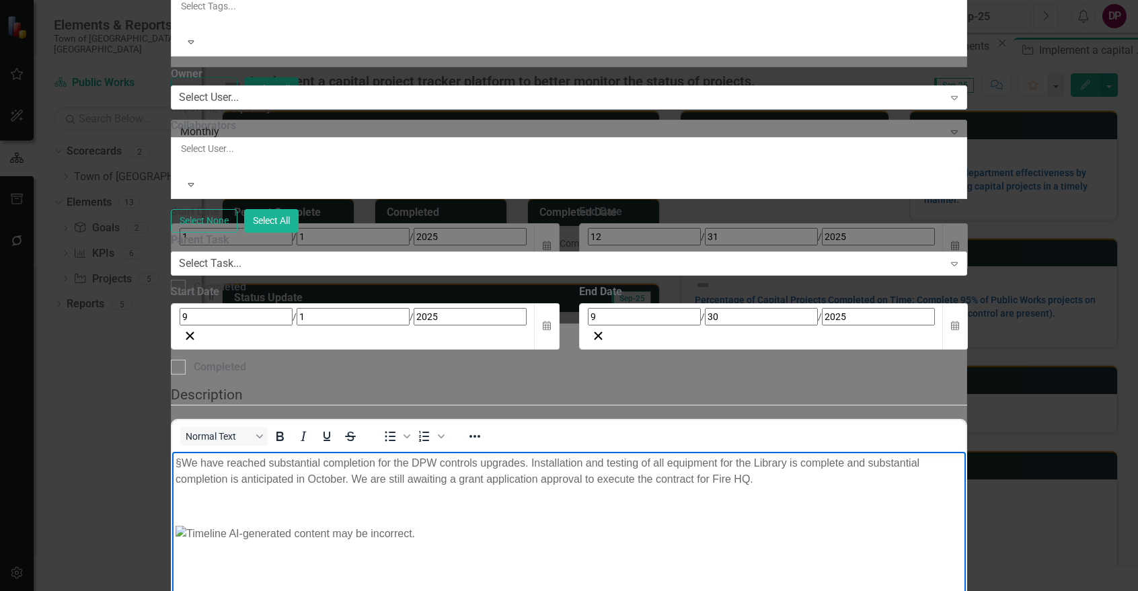
scroll to position [134, 0]
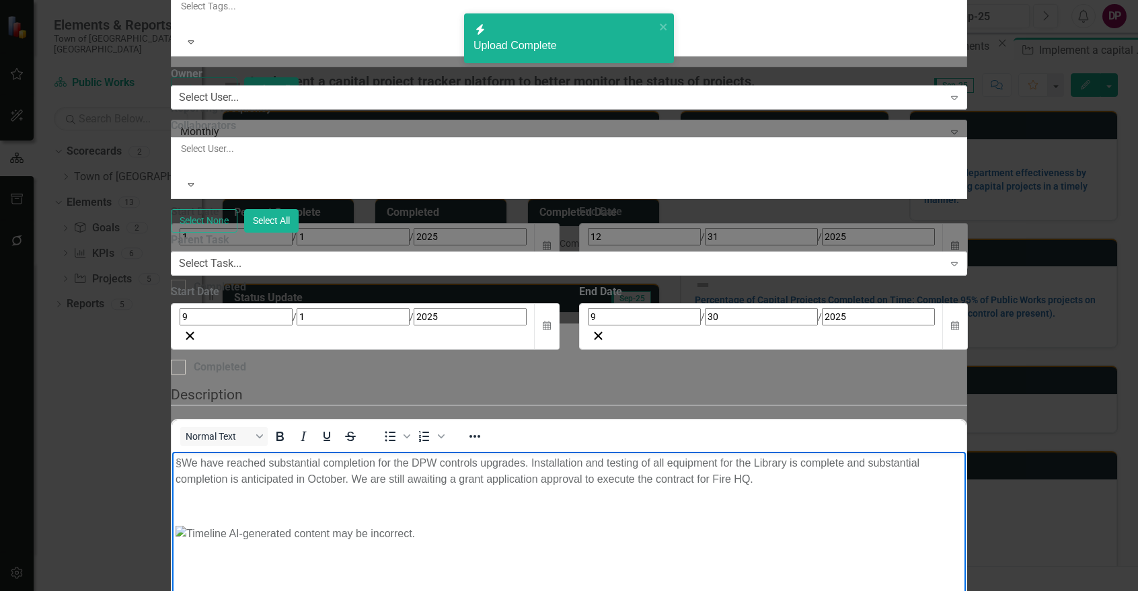
drag, startPoint x: 190, startPoint y: 463, endPoint x: 539, endPoint y: 802, distance: 486.9
click at [171, 463] on html "§ We have reached substantial completion for the DPW controls upgrades. Install…" at bounding box center [568, 553] width 794 height 202
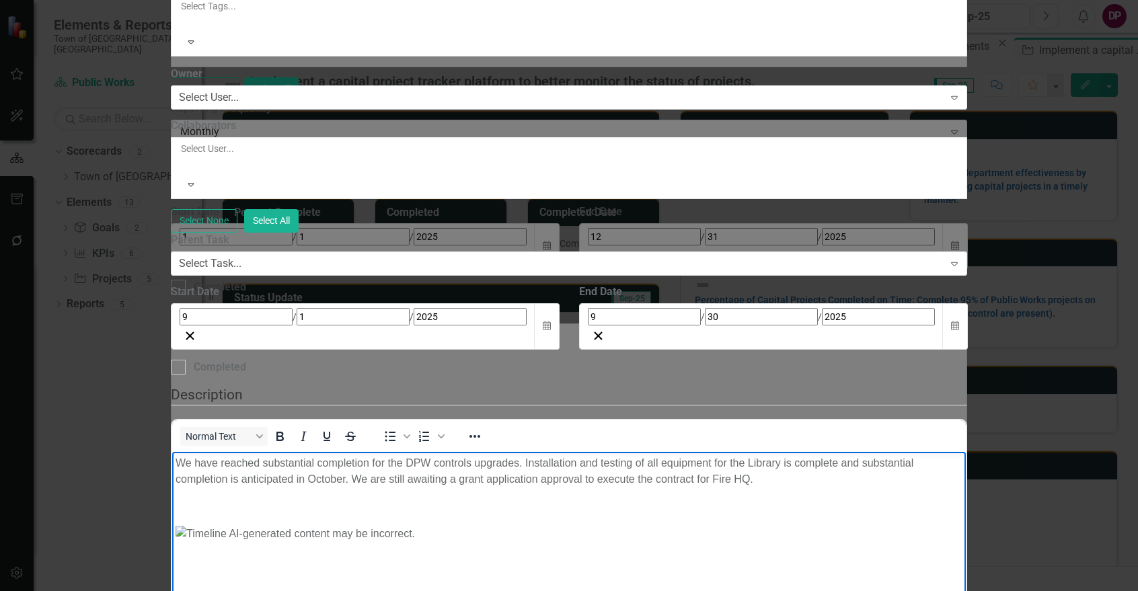
click at [293, 514] on p "Rich Text Area. Press ALT-0 for help." at bounding box center [568, 506] width 787 height 16
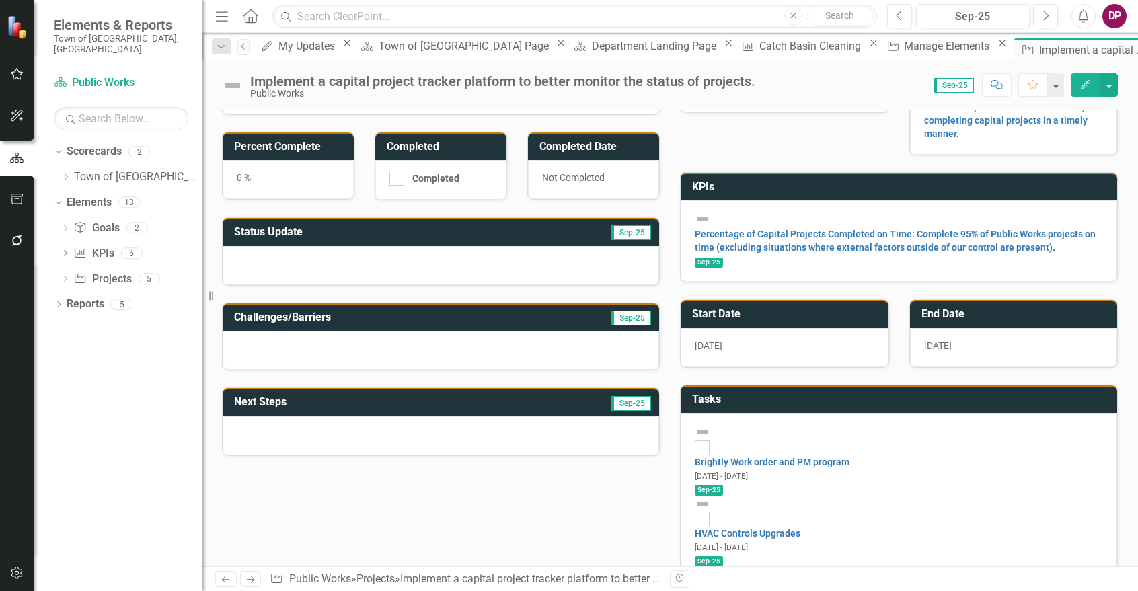
scroll to position [0, 0]
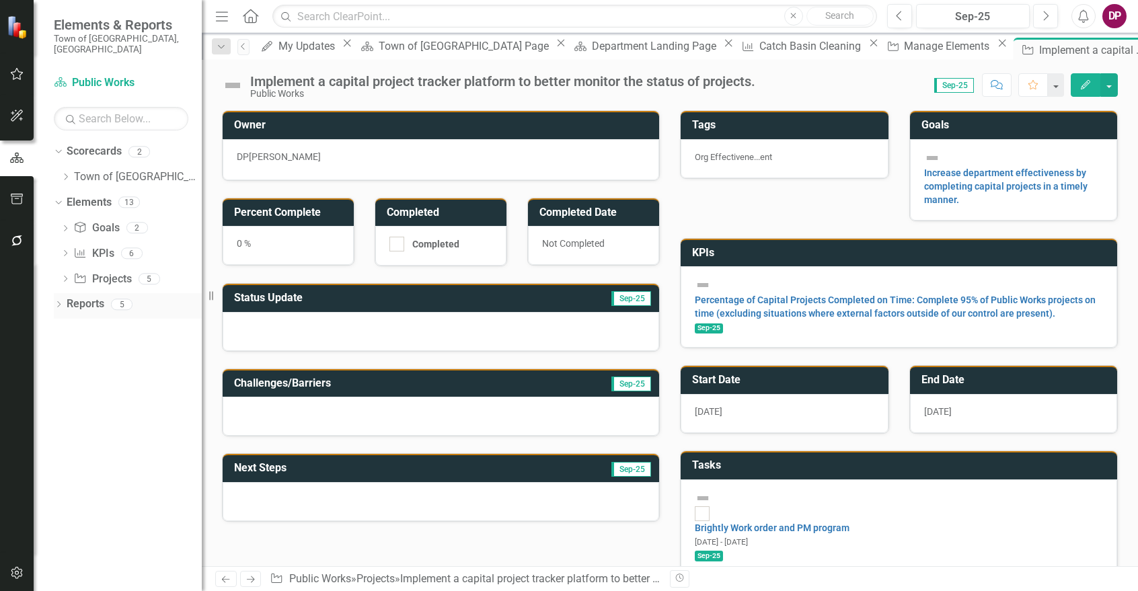
click at [62, 302] on icon "Dropdown" at bounding box center [58, 305] width 9 height 7
click at [110, 320] on link "Scorecard Scorecard" at bounding box center [107, 327] width 68 height 15
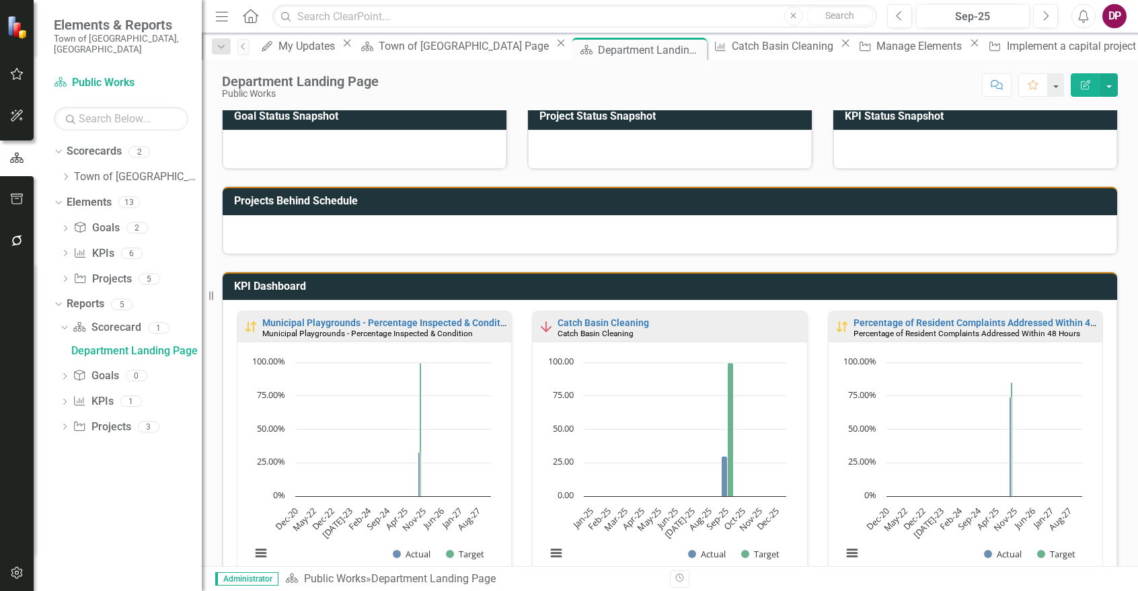
scroll to position [134, 0]
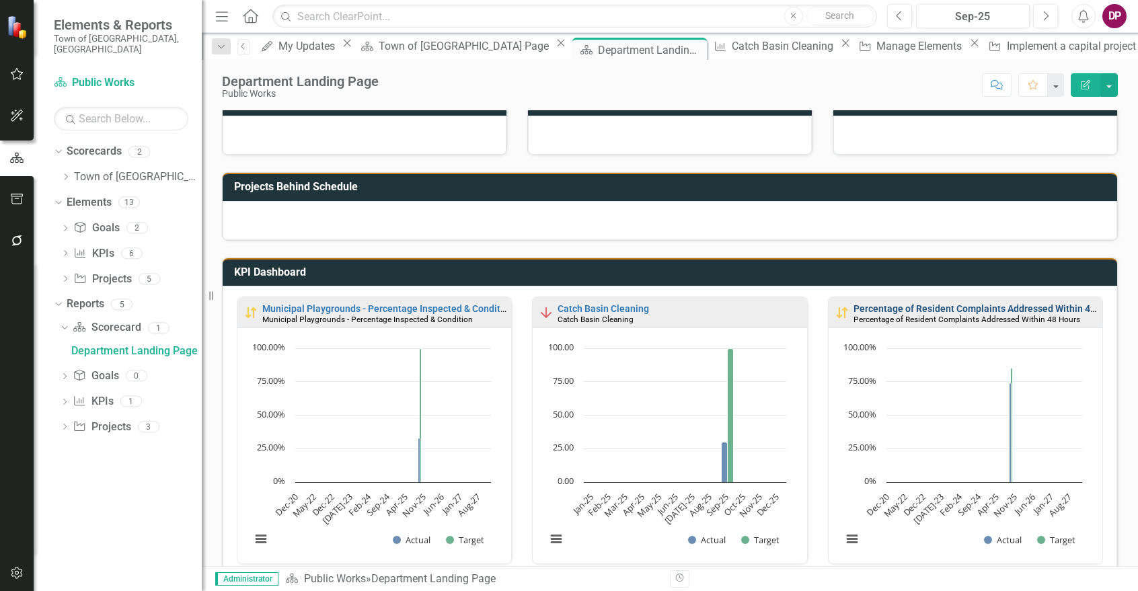
click at [964, 310] on link "Percentage of Resident Complaints Addressed Within 48 Hours" at bounding box center [988, 308] width 270 height 11
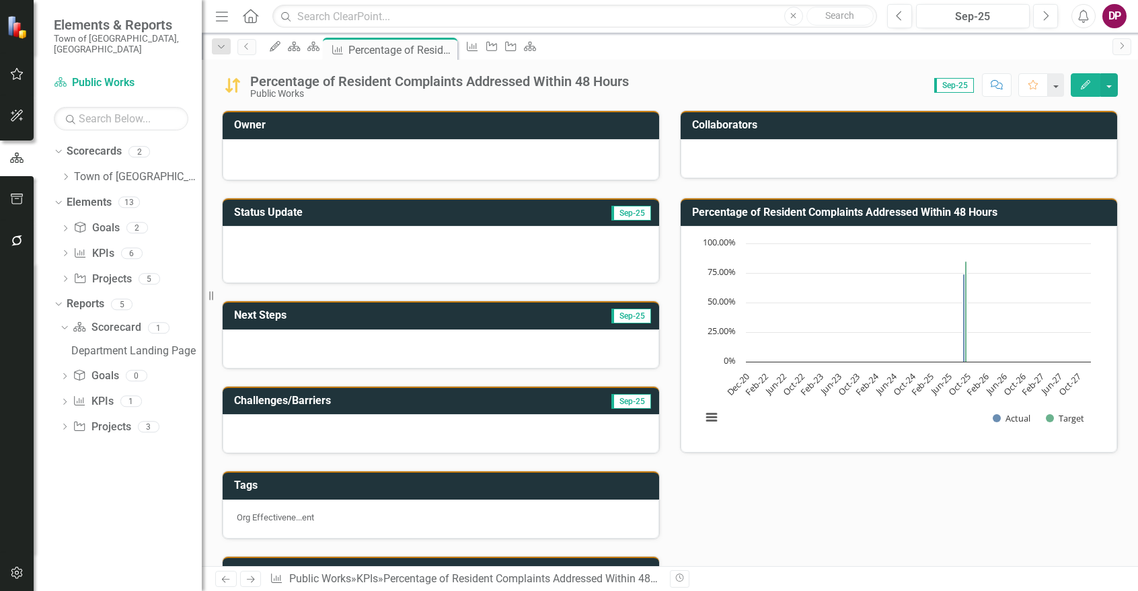
click at [1086, 87] on icon "Edit" at bounding box center [1085, 84] width 12 height 9
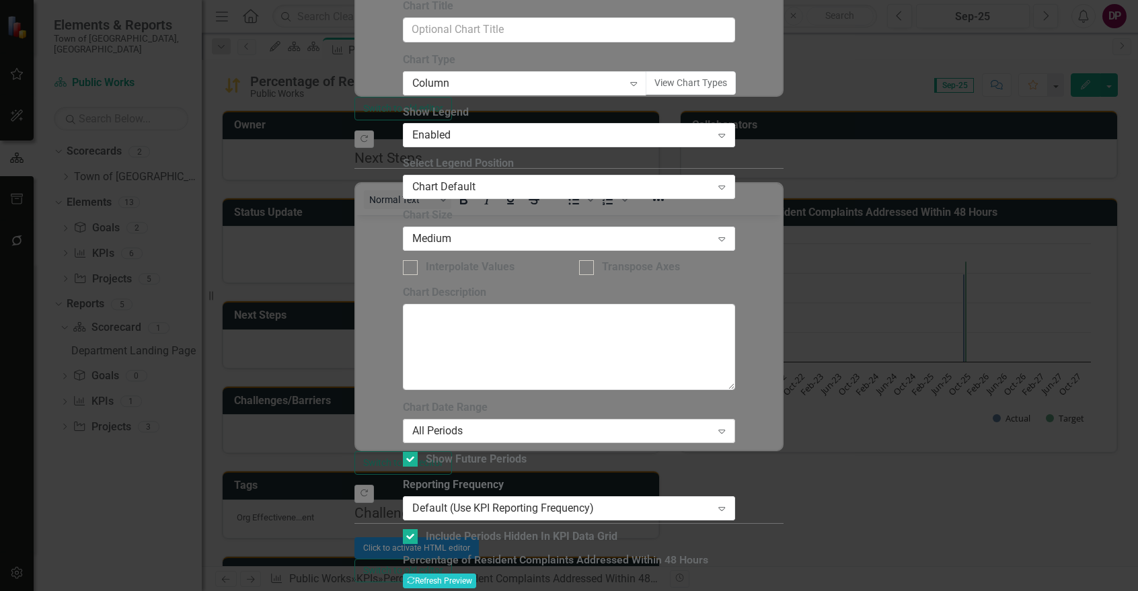
click at [524, 423] on div "All Periods" at bounding box center [561, 430] width 299 height 15
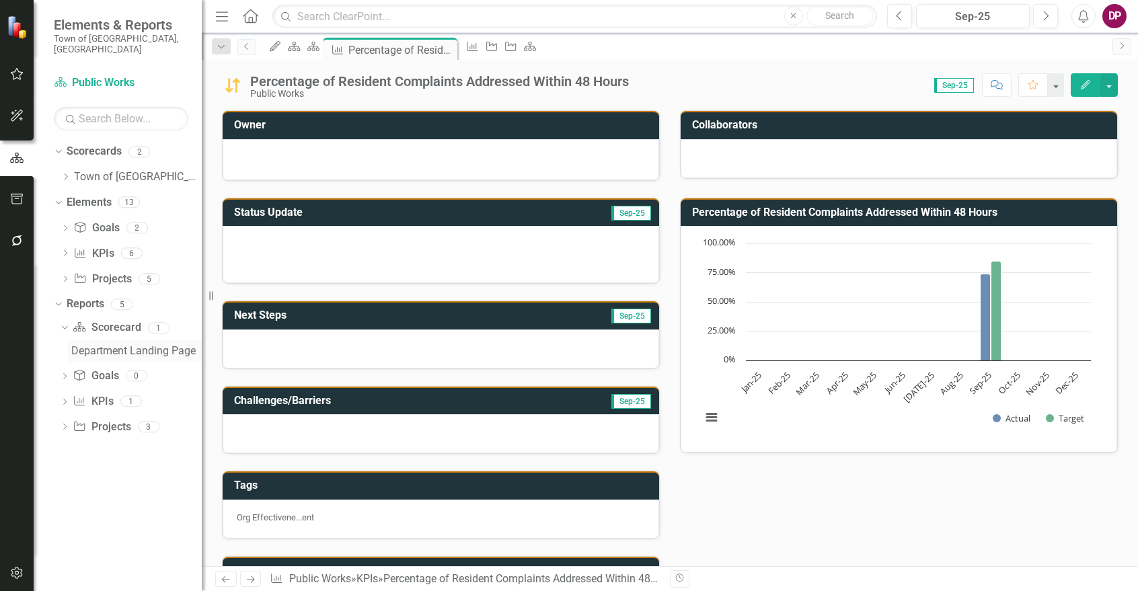
click at [142, 345] on div "Department Landing Page" at bounding box center [136, 351] width 130 height 12
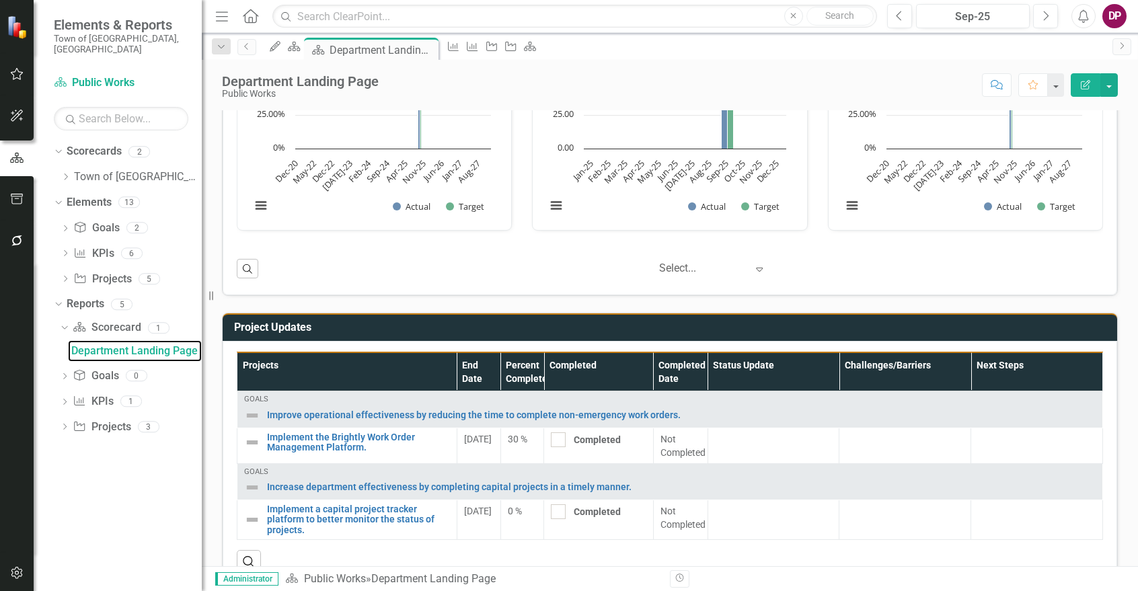
scroll to position [502, 0]
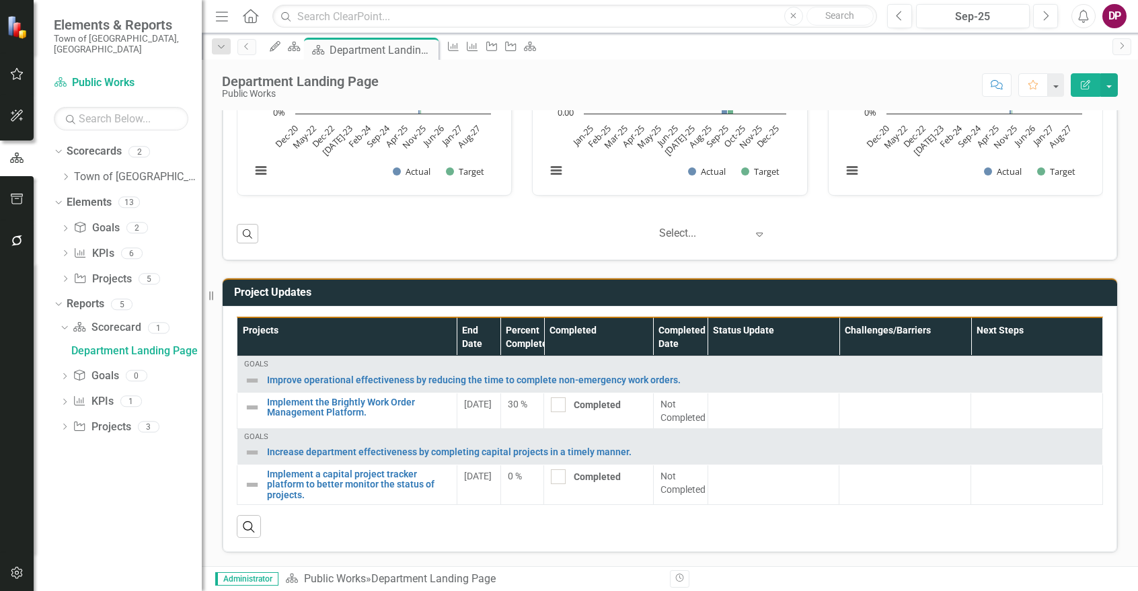
click at [237, 288] on h3 "Project Updates" at bounding box center [672, 292] width 876 height 12
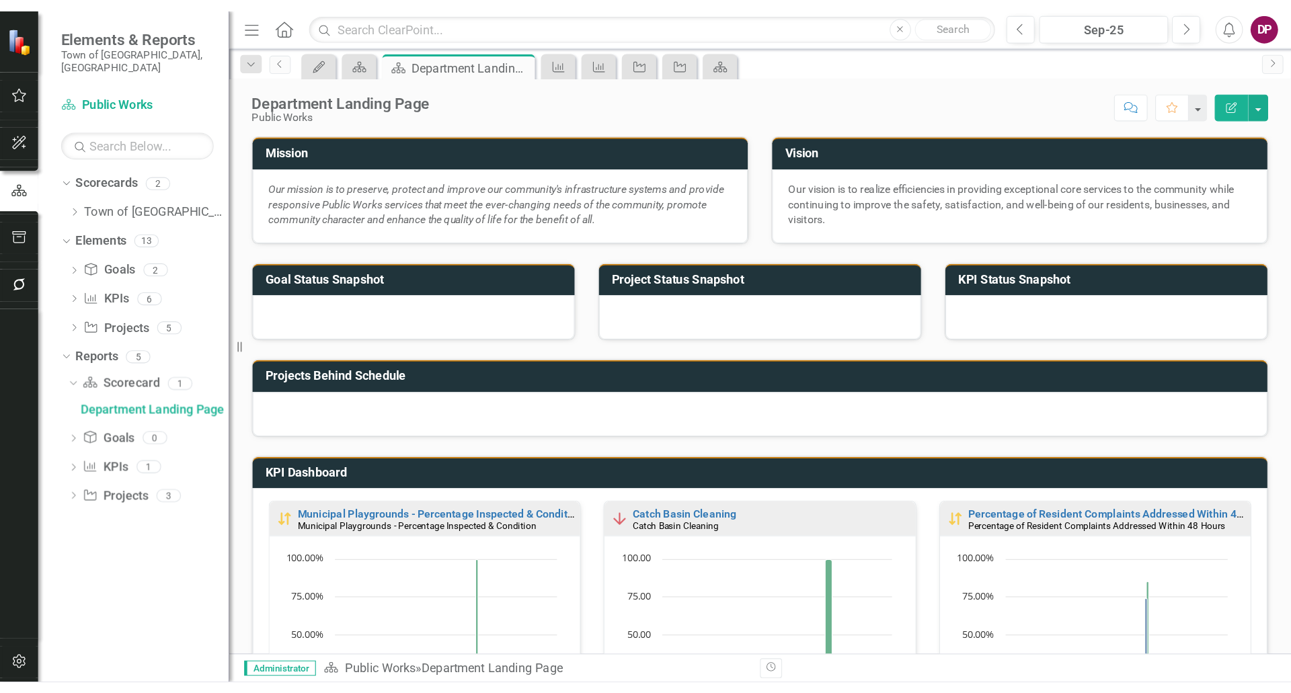
scroll to position [1, 0]
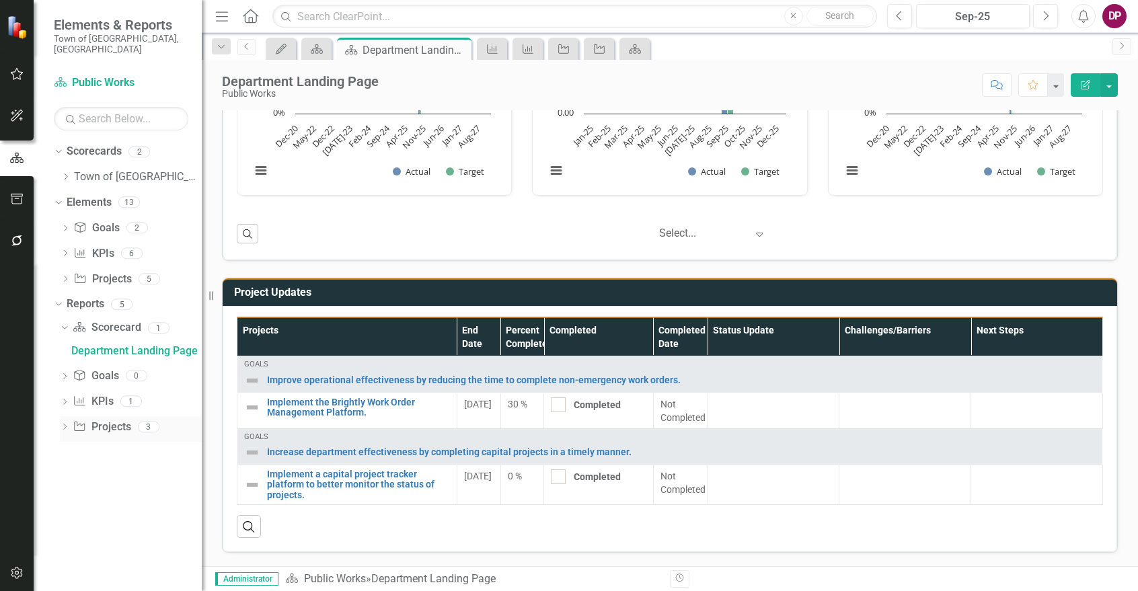
click at [104, 420] on link "Project Projects" at bounding box center [102, 427] width 58 height 15
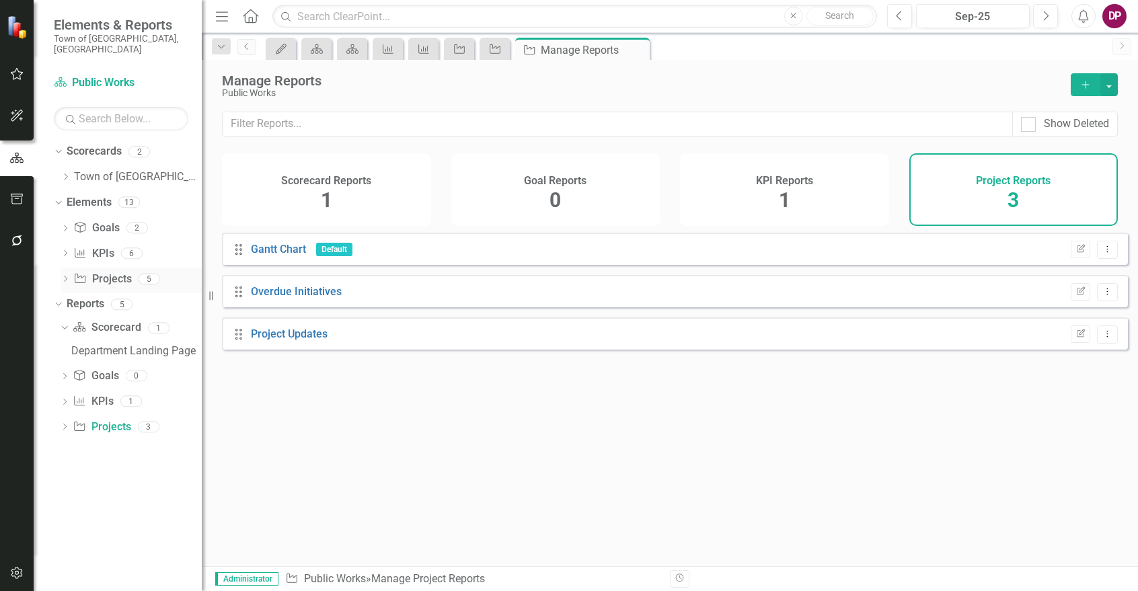
click at [121, 272] on link "Project Projects" at bounding box center [102, 279] width 58 height 15
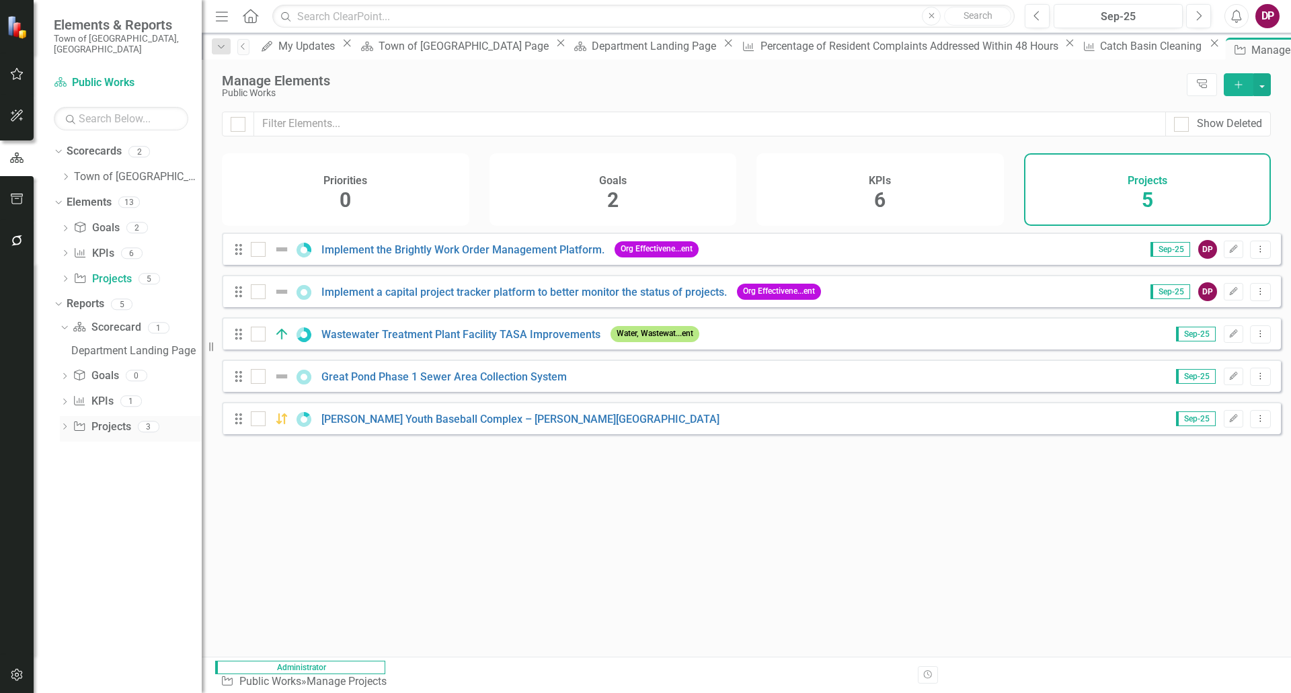
click at [102, 420] on link "Project Projects" at bounding box center [102, 427] width 58 height 15
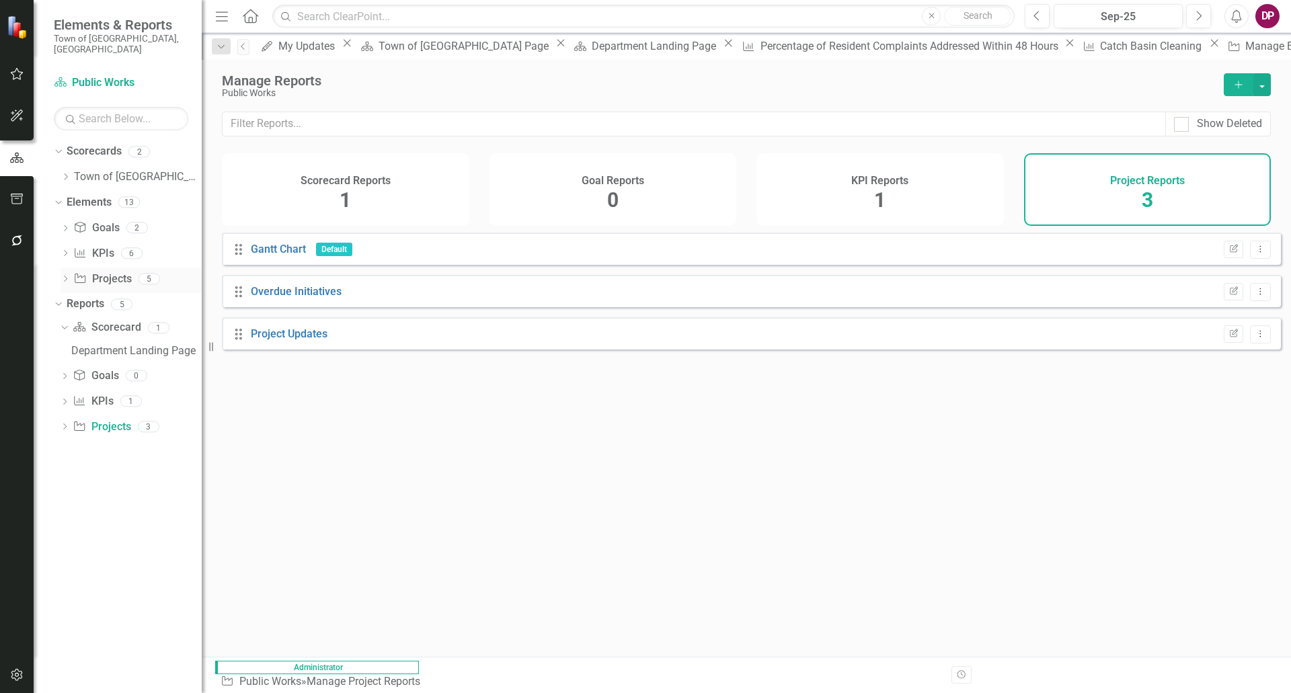
click at [103, 272] on link "Project Projects" at bounding box center [102, 279] width 58 height 15
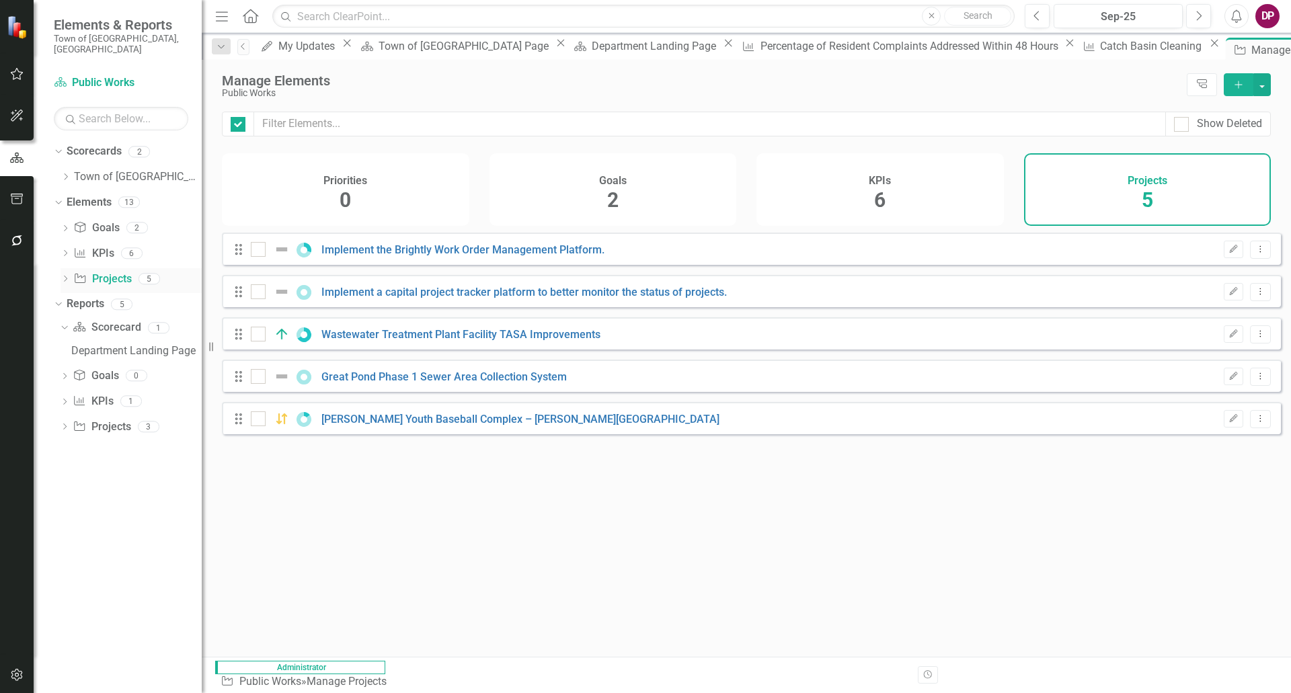
checkbox input "false"
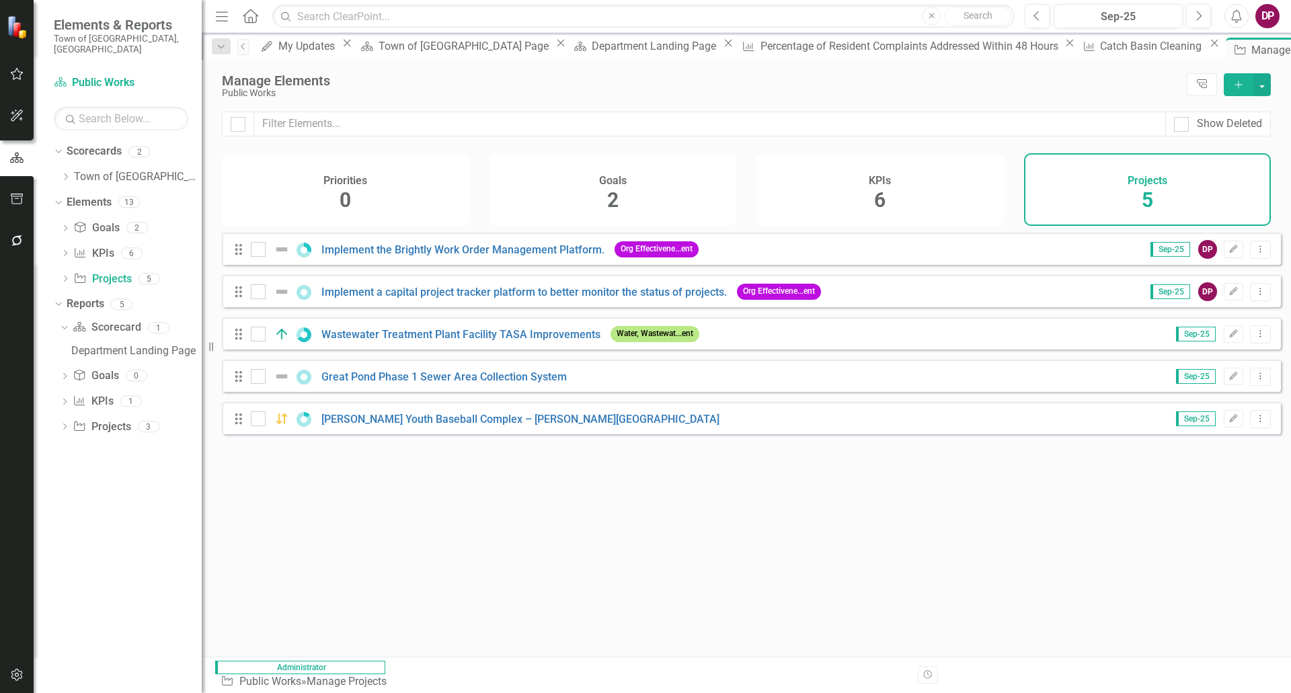
click at [176, 459] on div "Dropdown Scorecards 2 Dropdown Town of Falmouth Public Works Dropdown Elements …" at bounding box center [118, 417] width 168 height 553
click at [100, 346] on link "Department Landing Page" at bounding box center [135, 351] width 134 height 22
